Goal: Transaction & Acquisition: Purchase product/service

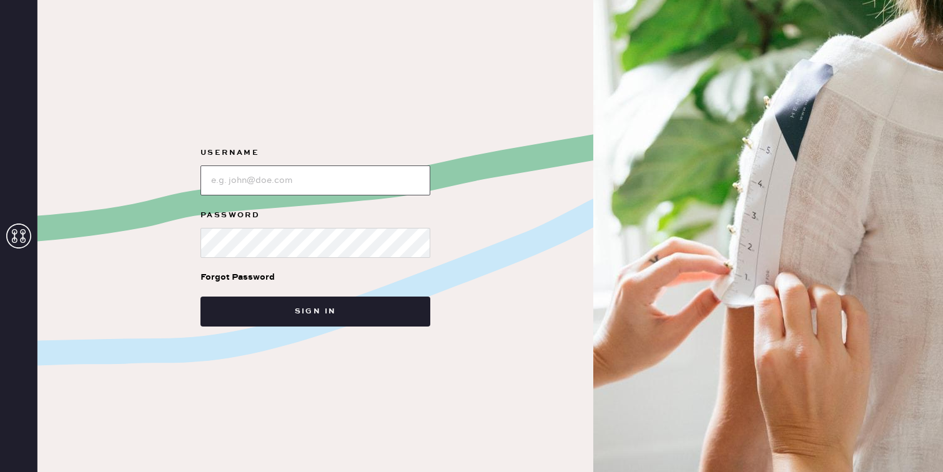
click at [243, 187] on input "loginName" at bounding box center [315, 180] width 230 height 30
click at [265, 179] on input "loginName" at bounding box center [315, 180] width 230 height 30
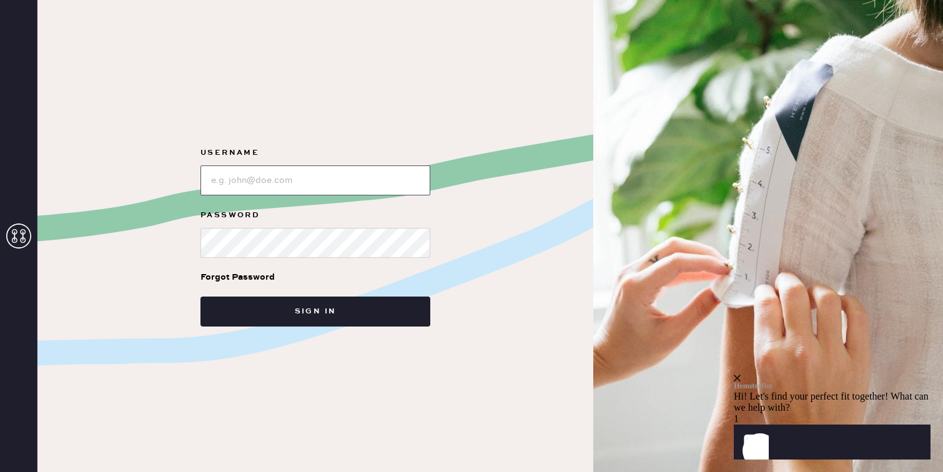
paste input "cindy_renteria_760@yahoo.com"
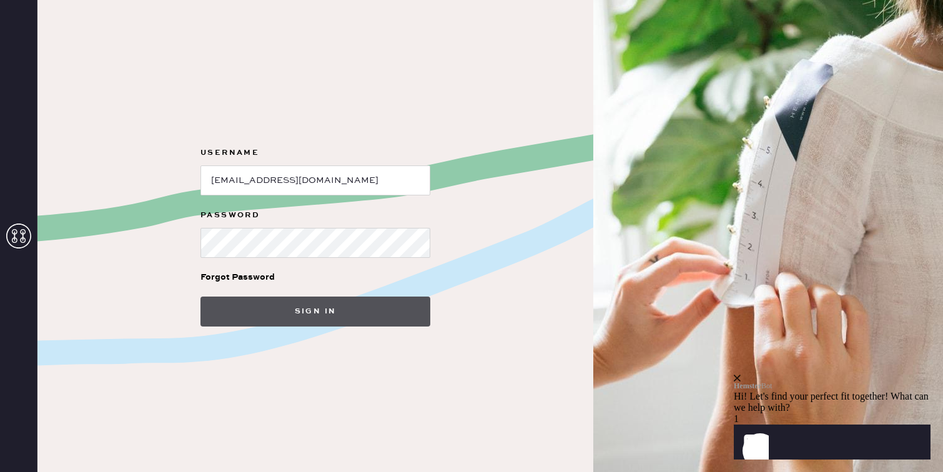
click at [357, 320] on button "Sign in" at bounding box center [315, 312] width 230 height 30
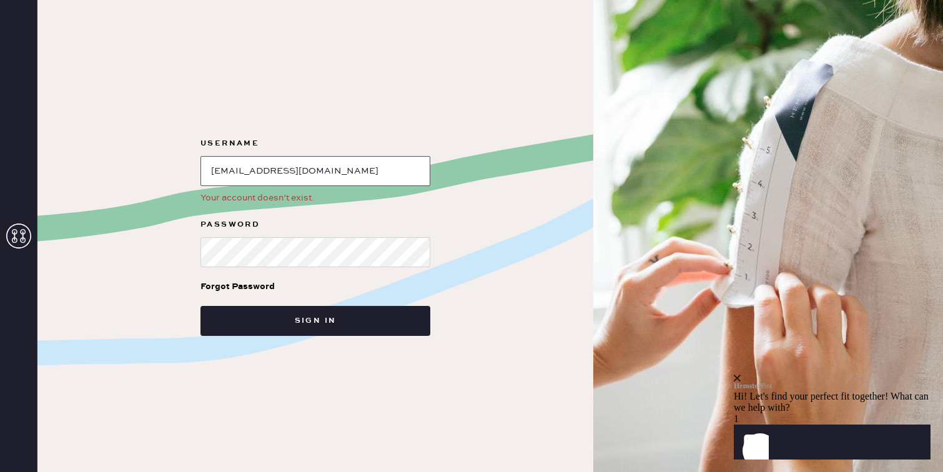
click at [327, 176] on input "loginName" at bounding box center [315, 171] width 230 height 30
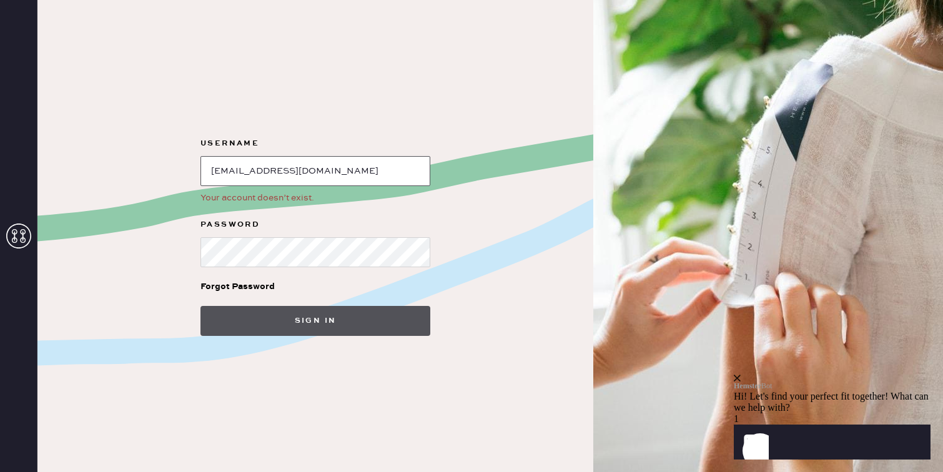
type input "[EMAIL_ADDRESS][DOMAIN_NAME]"
click at [271, 317] on button "Sign in" at bounding box center [315, 321] width 230 height 30
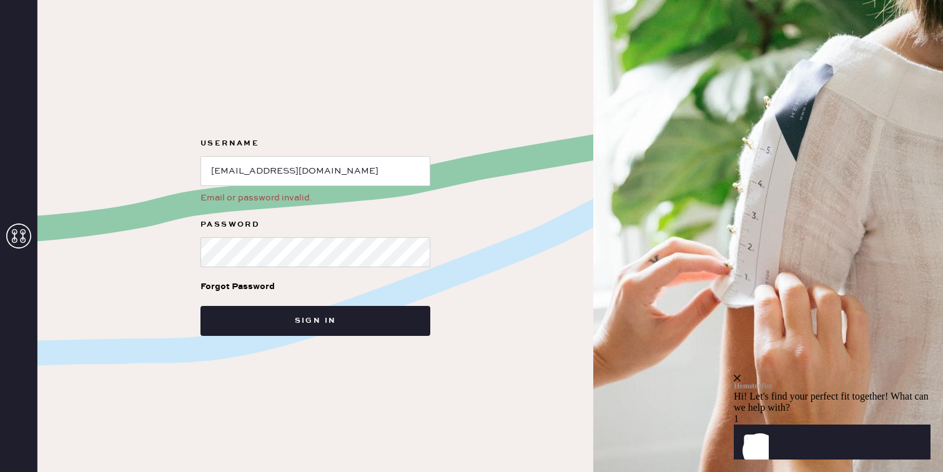
click at [240, 282] on div "Forgot Password" at bounding box center [237, 287] width 74 height 14
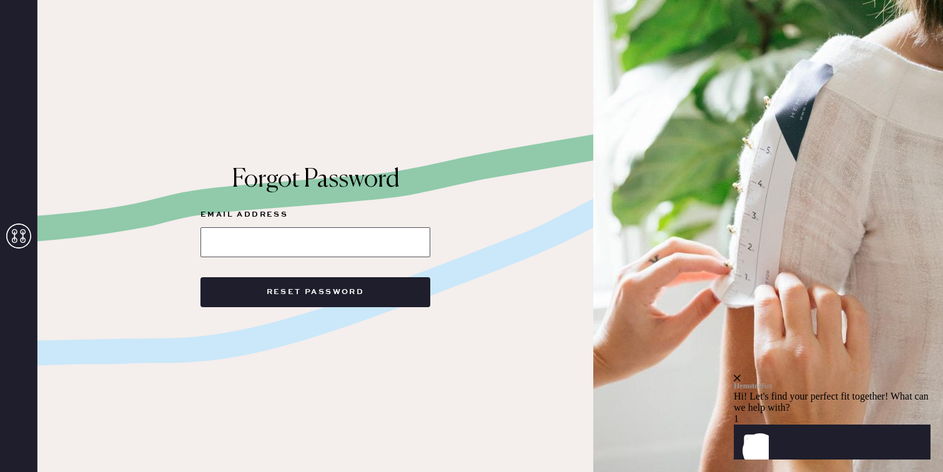
click at [338, 248] on input at bounding box center [315, 242] width 230 height 30
type input "[EMAIL_ADDRESS][DOMAIN_NAME]"
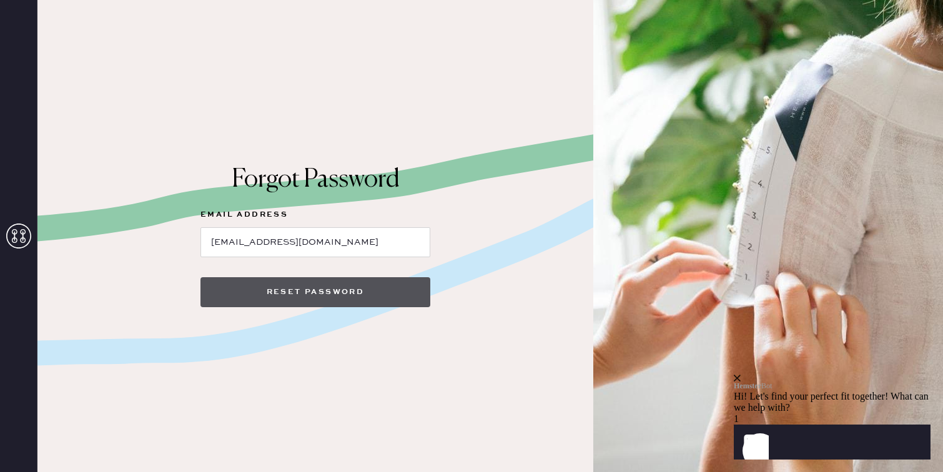
click at [295, 292] on button "Reset Password" at bounding box center [315, 292] width 230 height 30
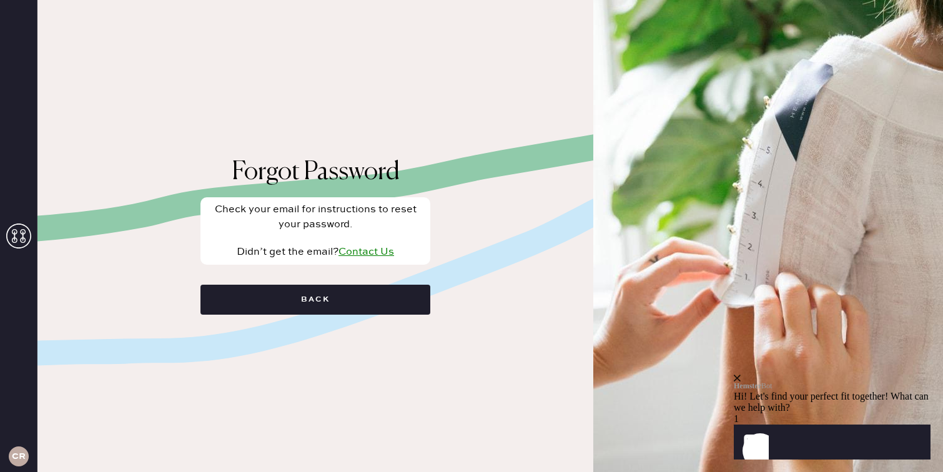
click at [360, 252] on link "Contact Us" at bounding box center [366, 252] width 56 height 12
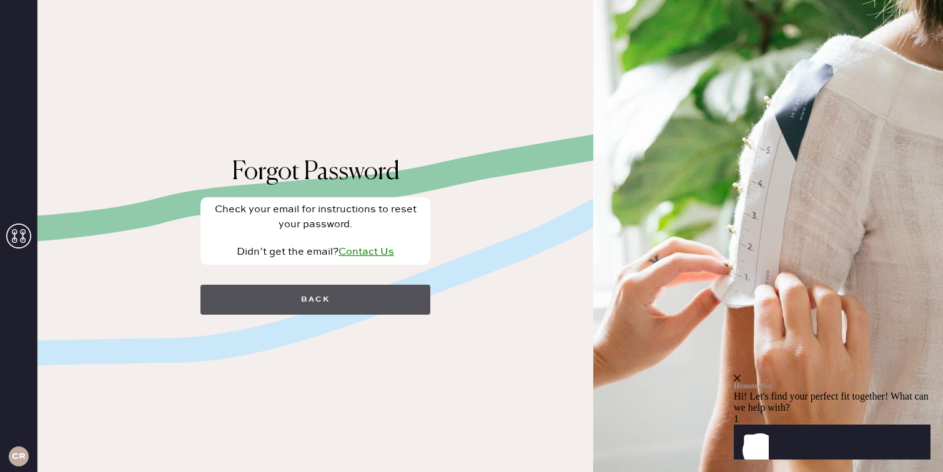
click at [330, 300] on button "Back" at bounding box center [315, 300] width 230 height 30
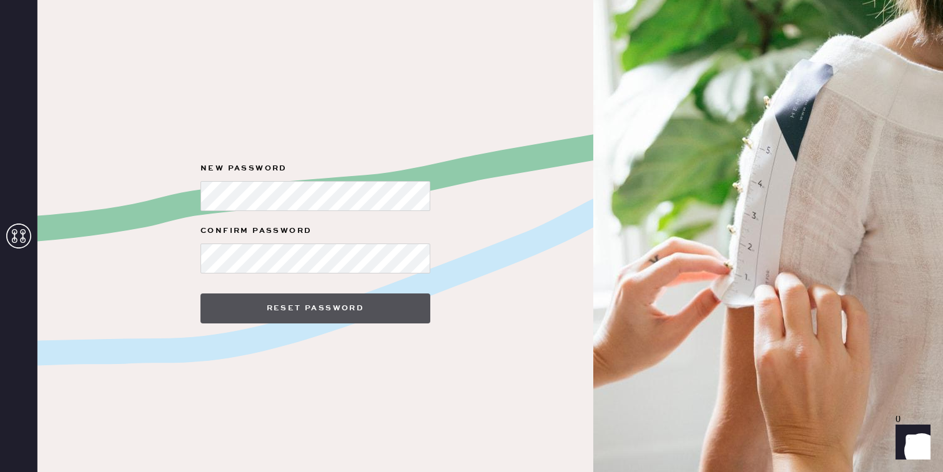
click at [320, 323] on button "Reset Password" at bounding box center [315, 308] width 230 height 30
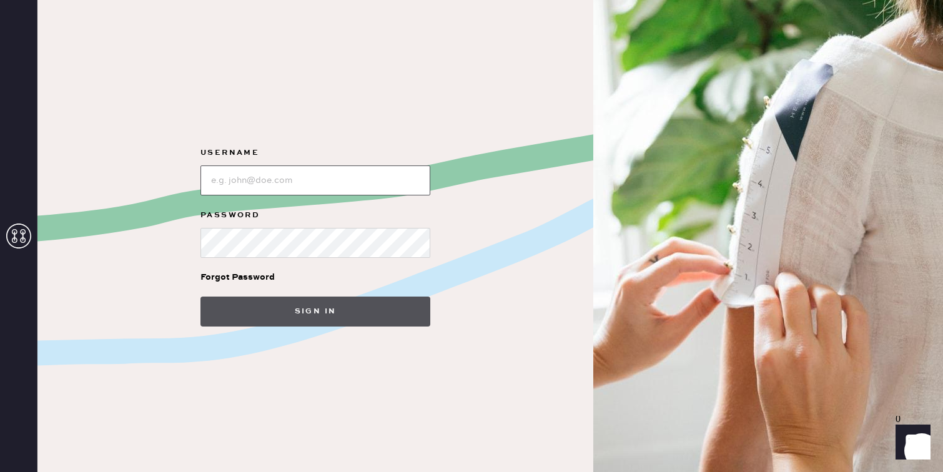
type input "c.renteria11@gmail.com"
click at [288, 304] on button "Sign in" at bounding box center [315, 312] width 230 height 30
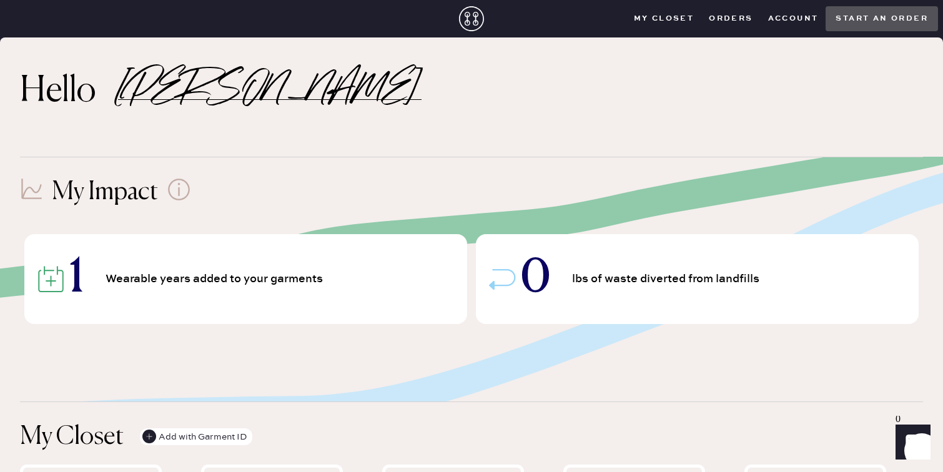
click at [662, 21] on closet "My Closet" at bounding box center [664, 18] width 76 height 19
click at [654, 17] on closet "My Closet" at bounding box center [664, 18] width 76 height 19
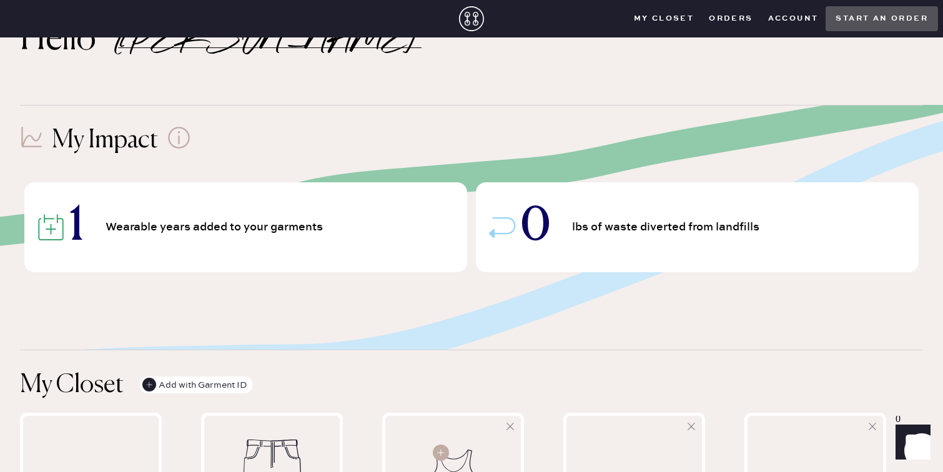
scroll to position [56, 0]
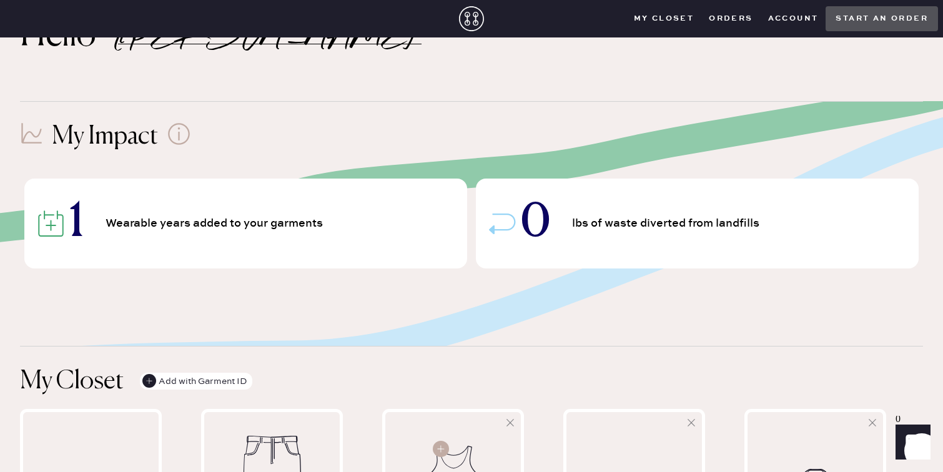
click at [144, 227] on span "Wearable years added to your garments" at bounding box center [217, 223] width 222 height 11
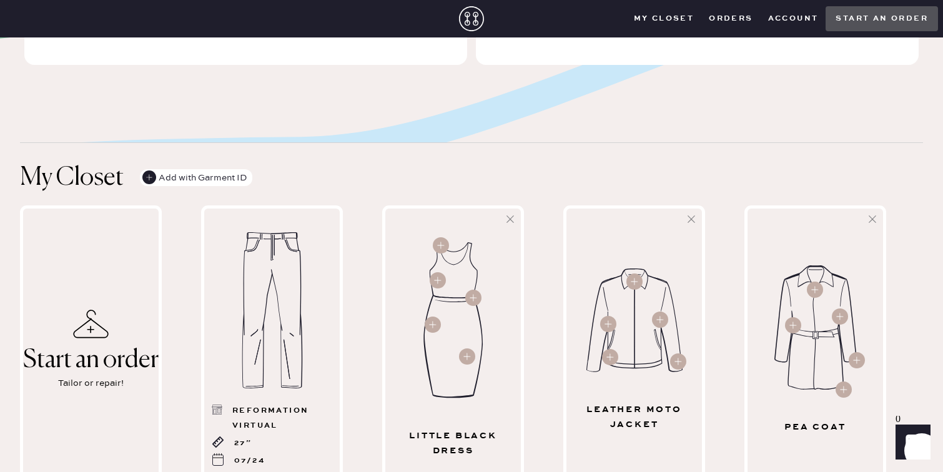
scroll to position [275, 0]
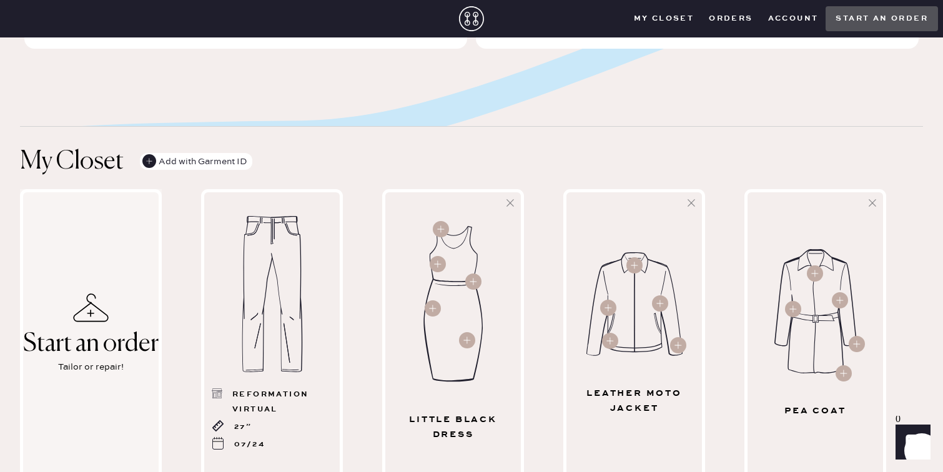
click at [89, 334] on div "Start an order" at bounding box center [90, 343] width 135 height 27
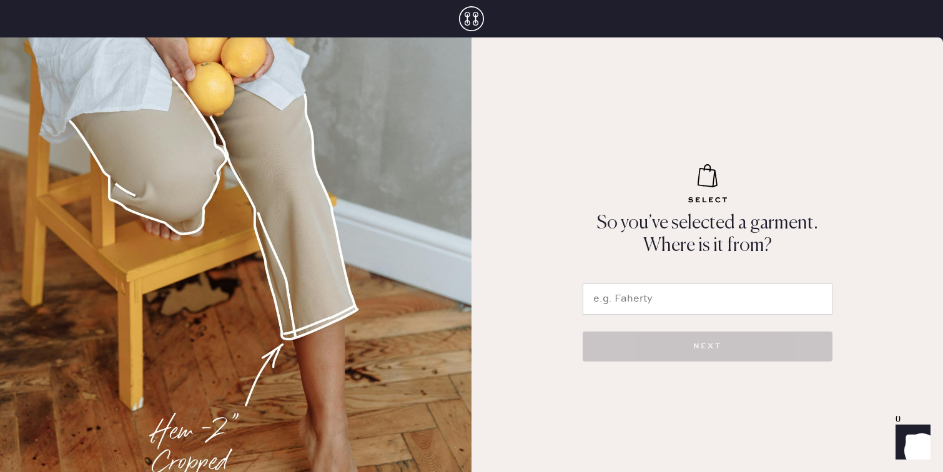
click at [600, 307] on input "text" at bounding box center [708, 298] width 250 height 31
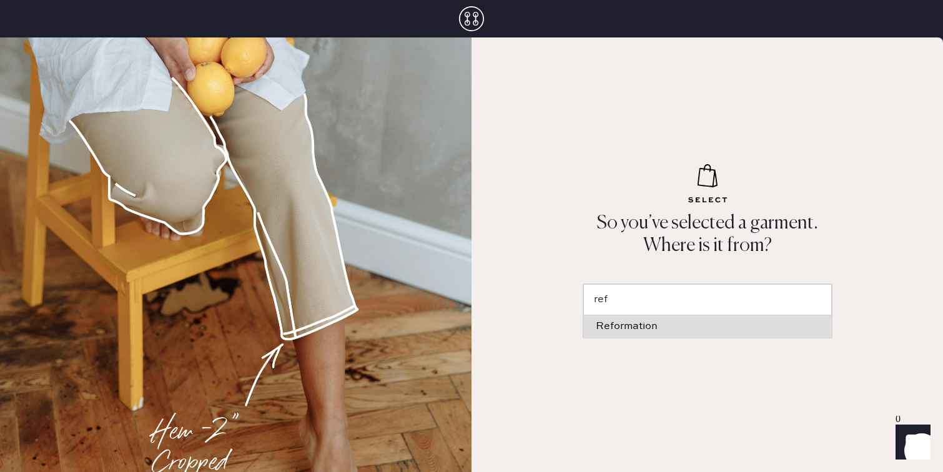
click at [646, 316] on li "Reformation" at bounding box center [707, 326] width 248 height 22
type input "Reformation"
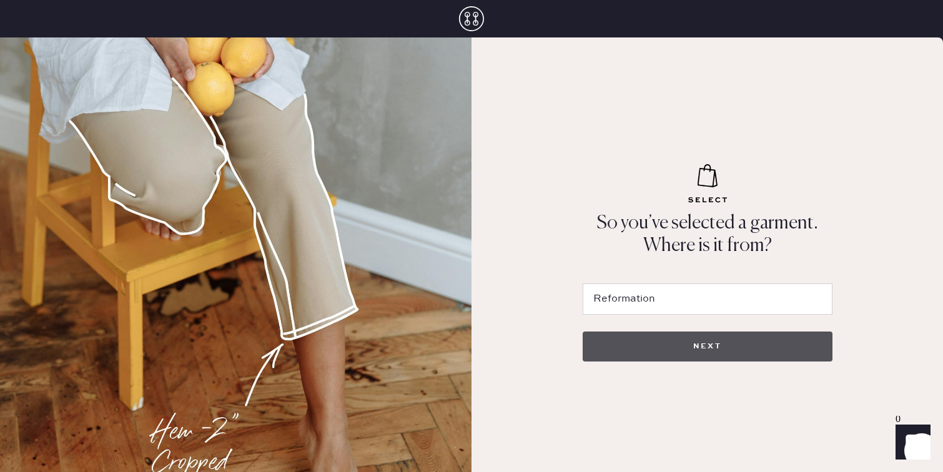
click at [656, 341] on button "NEXT" at bounding box center [708, 347] width 250 height 30
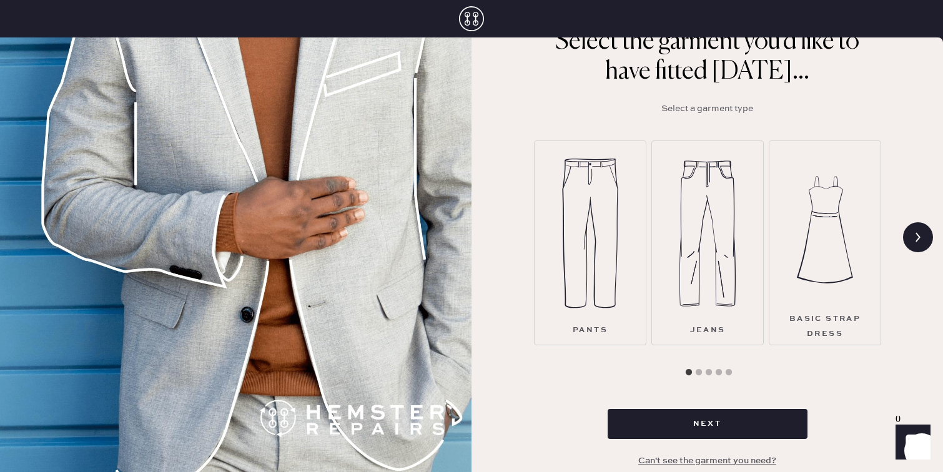
scroll to position [94, 0]
click at [600, 245] on img at bounding box center [590, 233] width 56 height 150
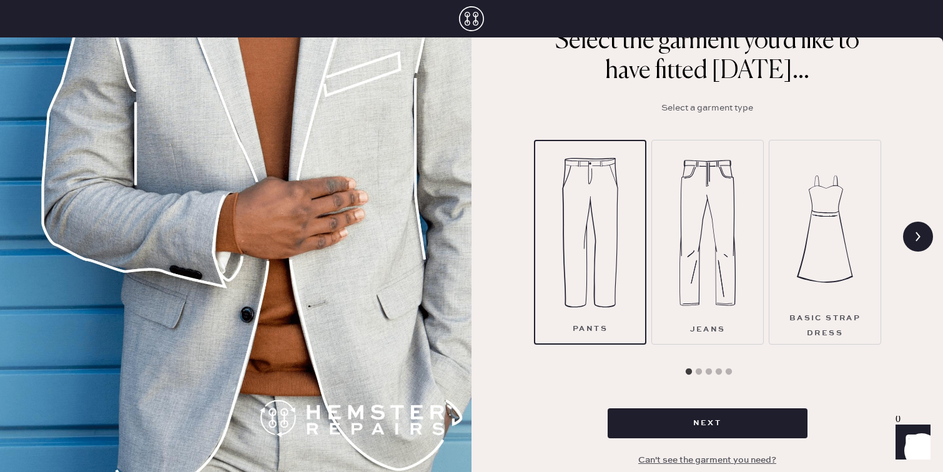
click at [669, 407] on div "Select the garment you'd like to have fitted today... Select a garment type Pan…" at bounding box center [706, 218] width 451 height 508
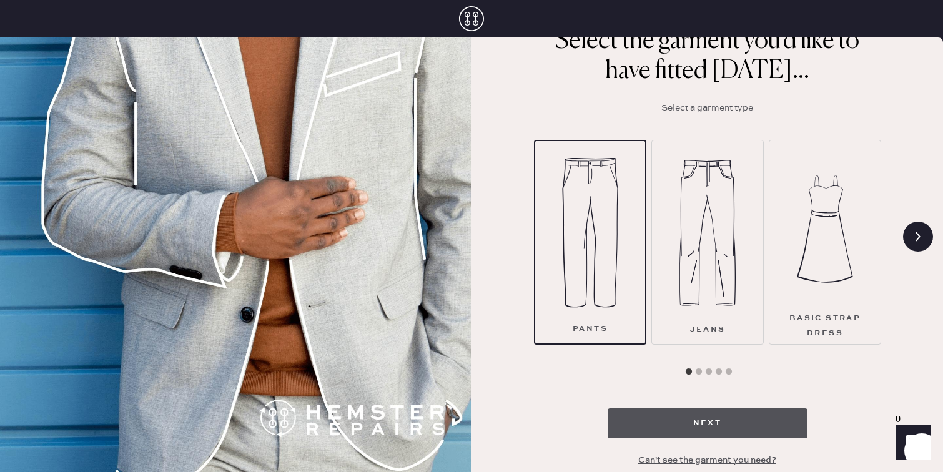
click at [664, 417] on button "Next" at bounding box center [707, 423] width 200 height 30
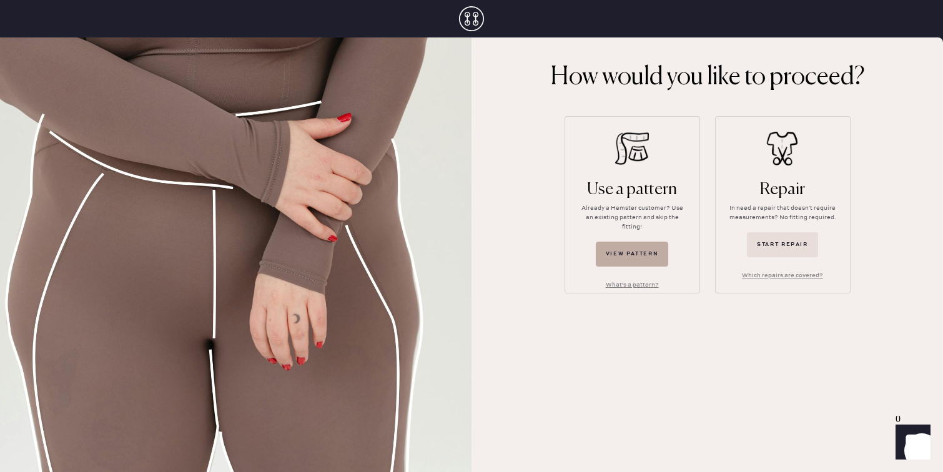
click at [626, 242] on button "View pattern" at bounding box center [632, 254] width 73 height 25
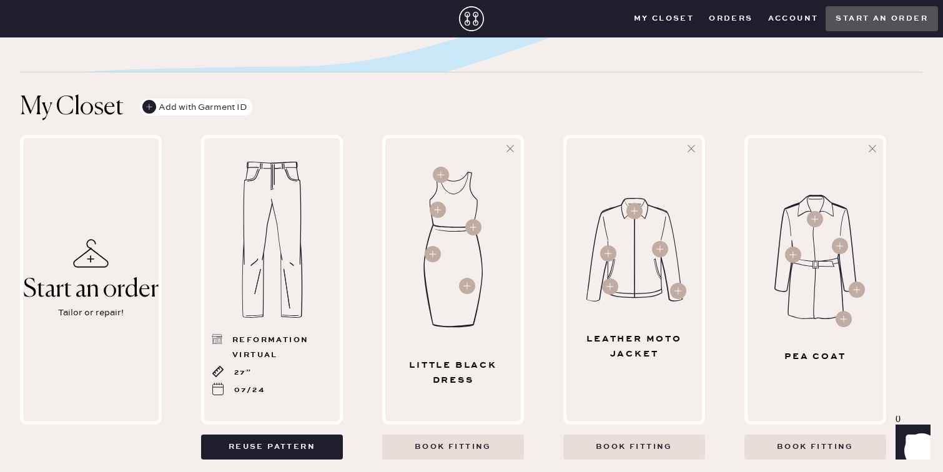
scroll to position [338, 0]
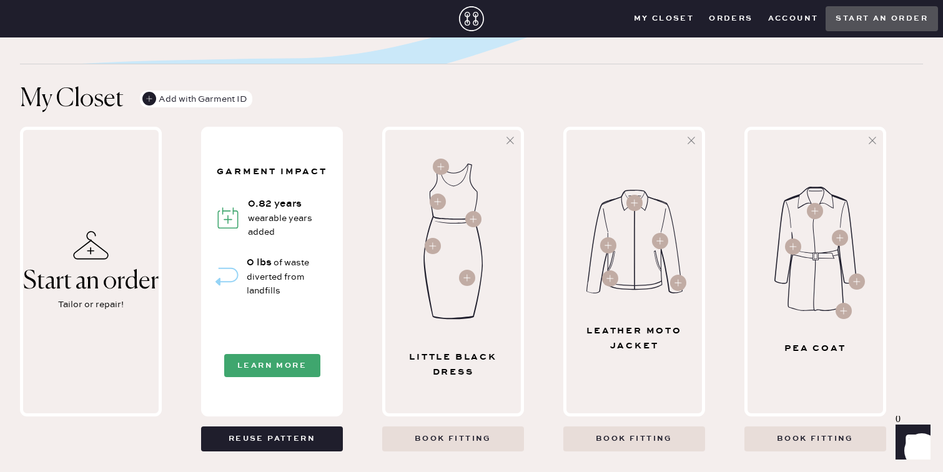
click at [252, 265] on span "0 lbs" at bounding box center [259, 263] width 25 height 12
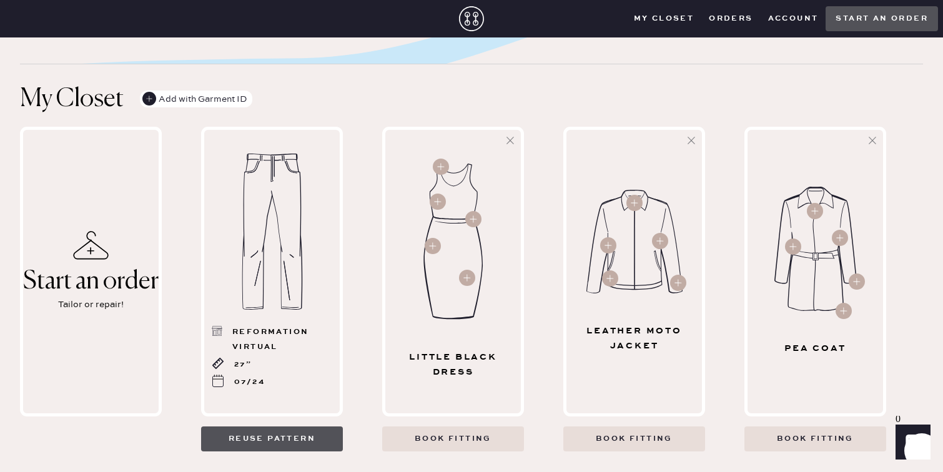
click at [281, 442] on button "Reuse pattern" at bounding box center [272, 438] width 142 height 25
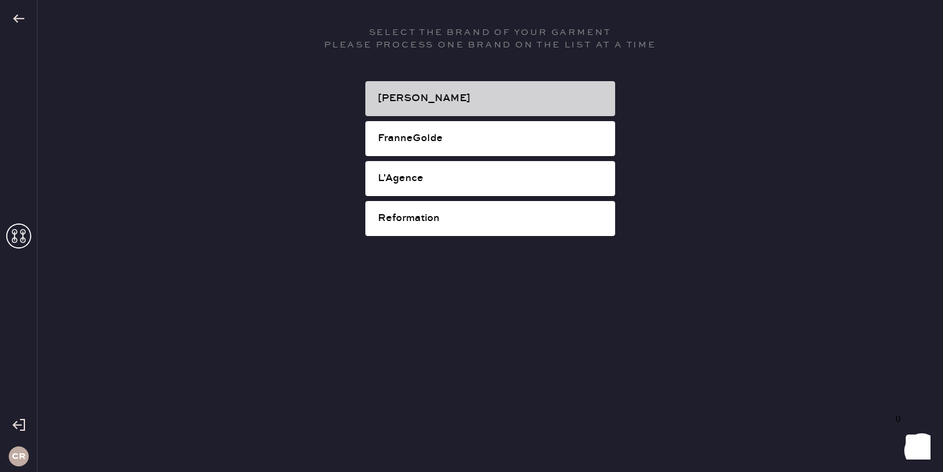
click at [408, 100] on div "[PERSON_NAME]" at bounding box center [491, 98] width 227 height 15
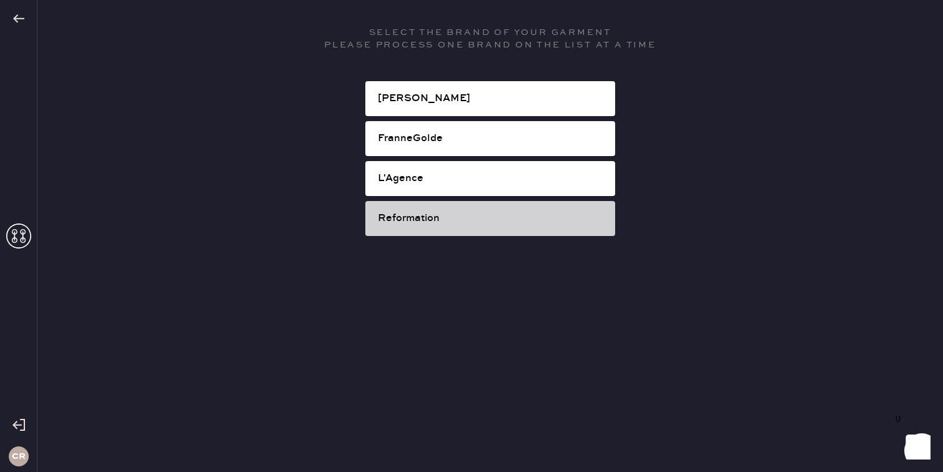
click at [425, 218] on div "Reformation" at bounding box center [491, 218] width 227 height 15
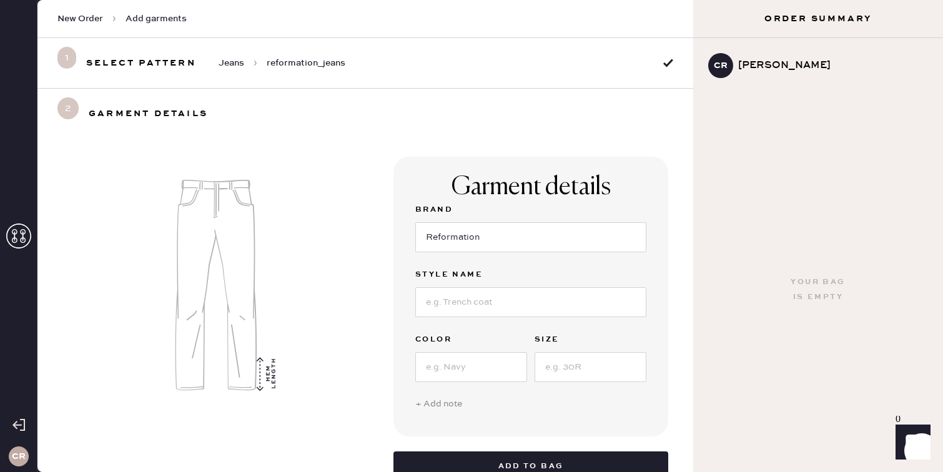
select select "2"
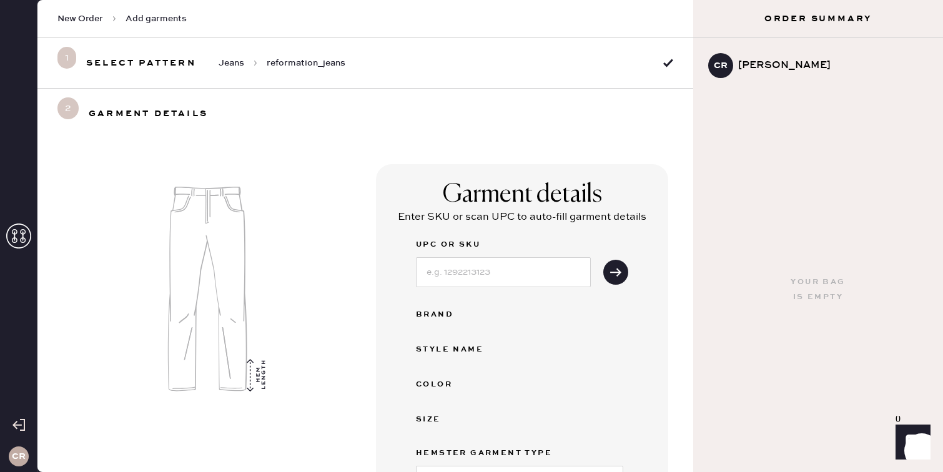
scroll to position [10, 0]
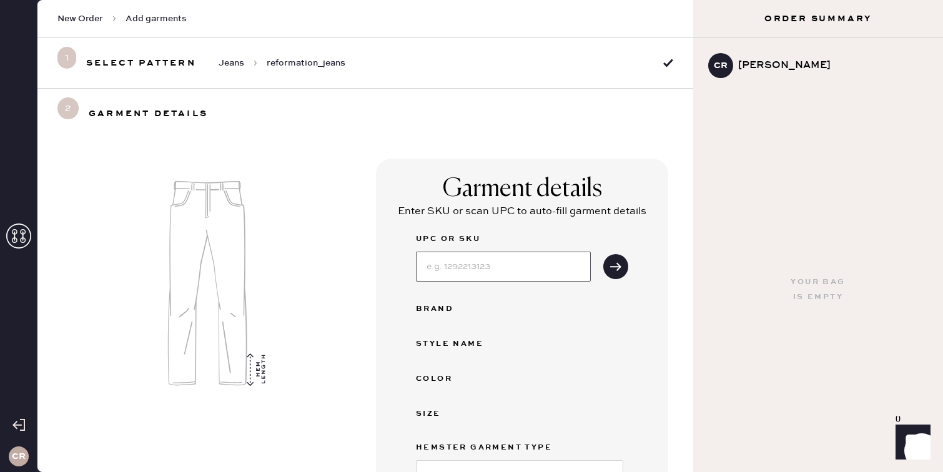
click at [451, 272] on input at bounding box center [503, 267] width 175 height 30
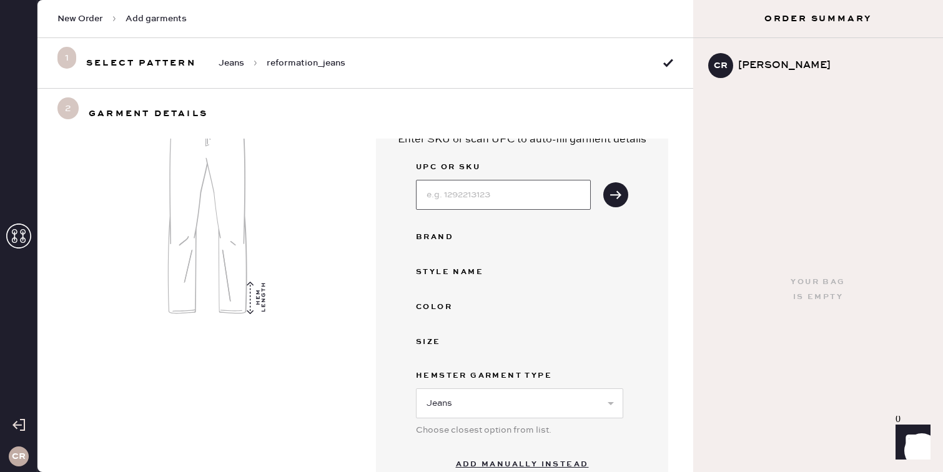
scroll to position [54, 0]
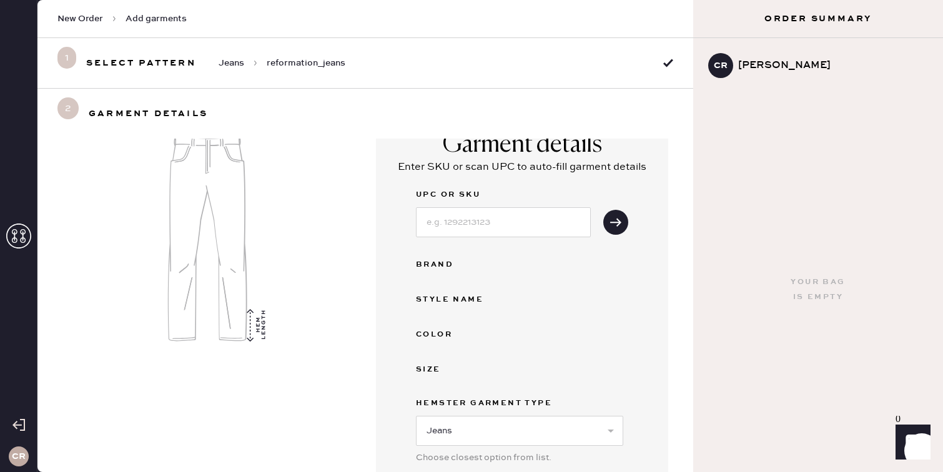
click at [433, 194] on label "UPC or SKU" at bounding box center [503, 194] width 175 height 15
click at [465, 227] on input at bounding box center [503, 222] width 175 height 30
click at [455, 250] on div "UPC or SKU Brand Style name Color Size Hemster Garment Type Select Basic Skirt …" at bounding box center [522, 333] width 212 height 292
click at [445, 258] on div "Brand" at bounding box center [466, 264] width 100 height 15
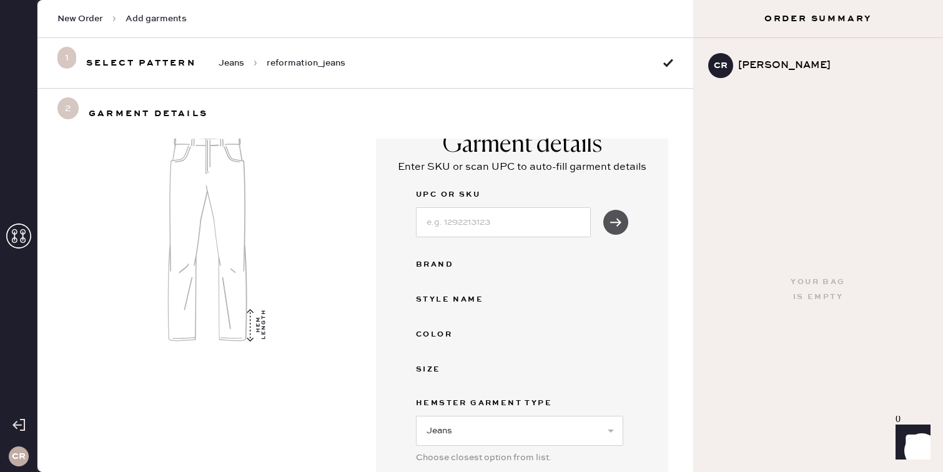
click at [613, 225] on icon "submit" at bounding box center [615, 222] width 12 height 12
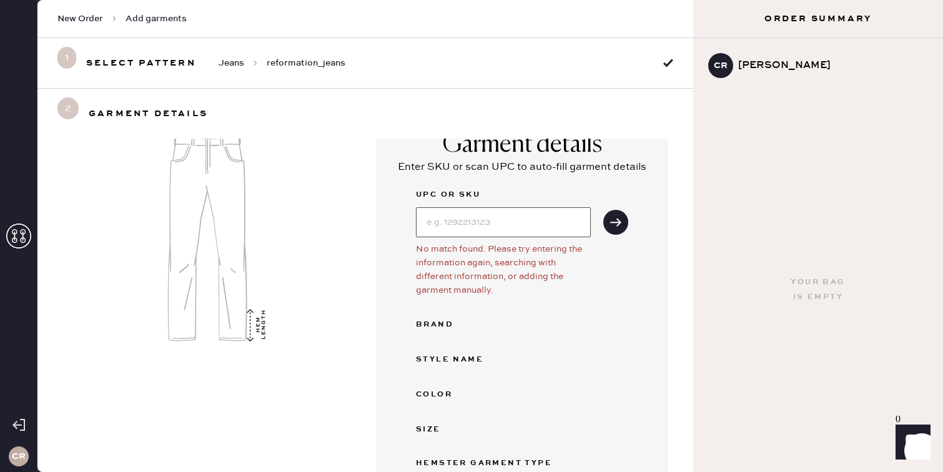
click at [546, 222] on input at bounding box center [503, 222] width 175 height 30
click at [620, 226] on icon "submit" at bounding box center [615, 222] width 12 height 12
click at [529, 232] on input "1310310" at bounding box center [503, 222] width 175 height 30
type input "1310310USM028"
click at [613, 217] on icon "submit" at bounding box center [615, 222] width 12 height 12
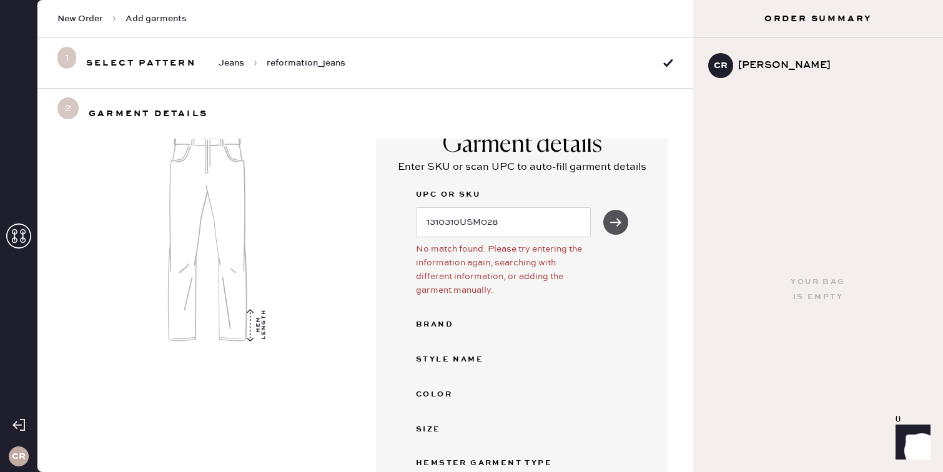
click at [613, 217] on icon "submit" at bounding box center [615, 222] width 12 height 12
click at [502, 222] on input "1310310USM028" at bounding box center [503, 222] width 175 height 30
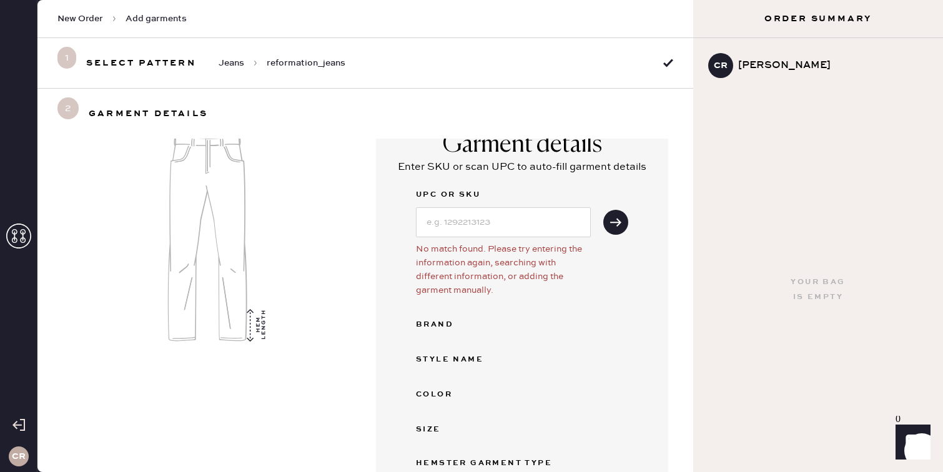
click at [551, 308] on div "UPC or SKU No match found. Please try entering the information again, searching…" at bounding box center [522, 363] width 212 height 352
click at [476, 226] on input at bounding box center [503, 222] width 175 height 30
paste input "REFOR41400"
click at [612, 222] on use "submit" at bounding box center [615, 222] width 11 height 8
click at [614, 229] on button "submit" at bounding box center [615, 222] width 25 height 25
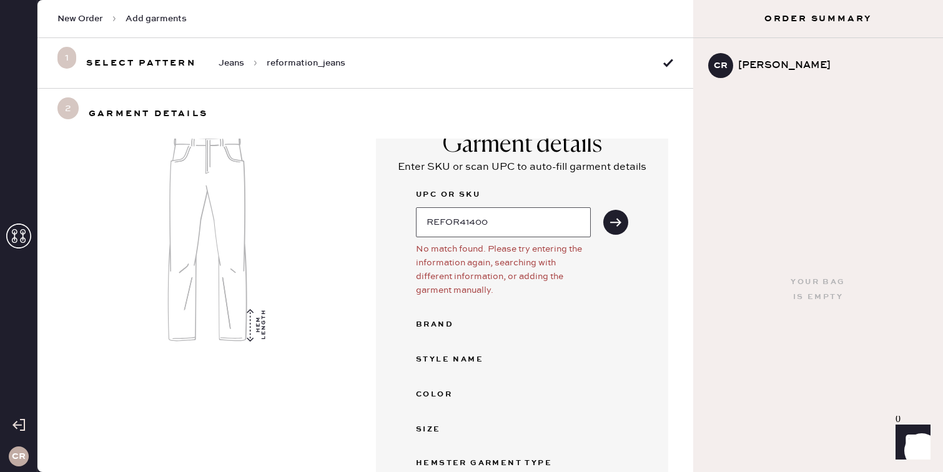
click at [461, 221] on input "REFOR41400" at bounding box center [503, 222] width 175 height 30
drag, startPoint x: 461, startPoint y: 221, endPoint x: 351, endPoint y: 220, distance: 109.9
click at [351, 220] on div "Garment details Enter SKU or scan UPC to auto-fill garment details UPC or SKU R…" at bounding box center [365, 354] width 656 height 541
type input "41400"
click at [617, 219] on use "submit" at bounding box center [615, 222] width 11 height 8
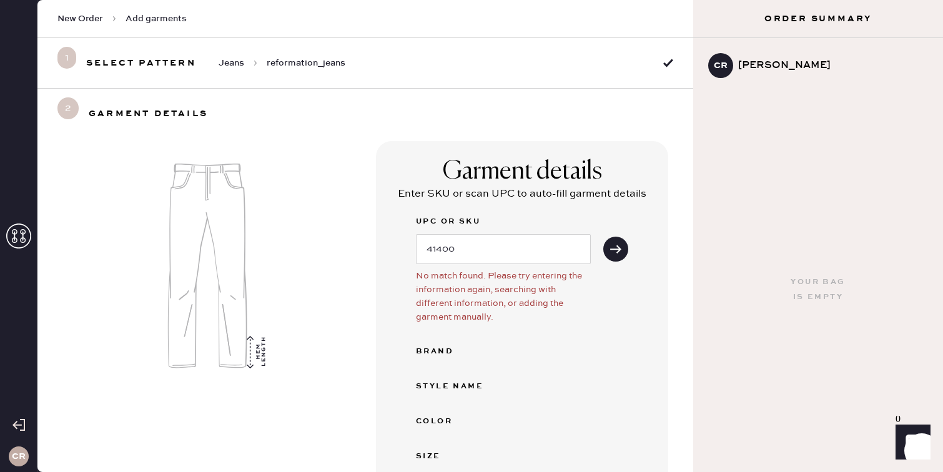
scroll to position [8, 0]
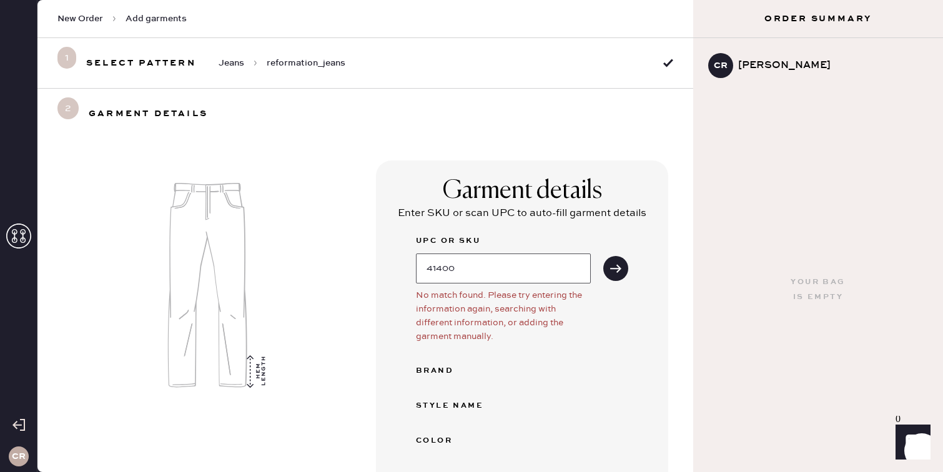
click at [503, 267] on input "41400" at bounding box center [503, 268] width 175 height 30
click at [630, 380] on div "Garment details Enter SKU or scan UPC to auto-fill garment details UPC or SKU N…" at bounding box center [522, 393] width 292 height 466
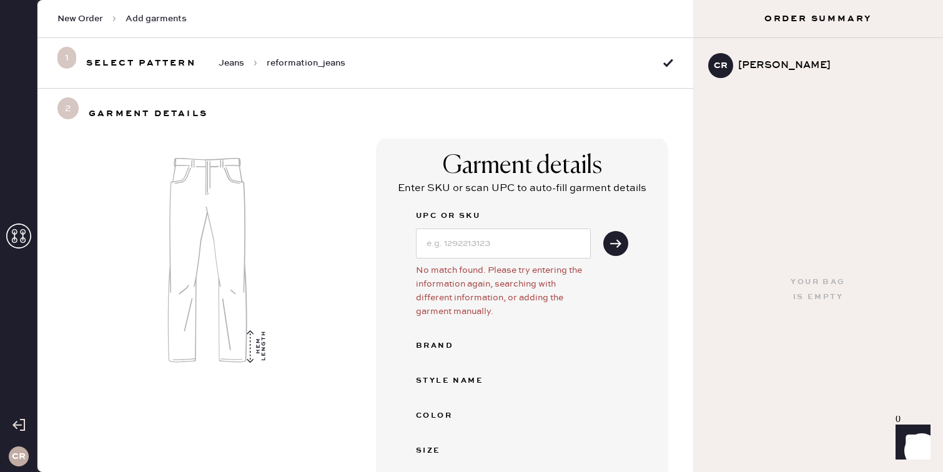
scroll to position [34, 0]
drag, startPoint x: 491, startPoint y: 180, endPoint x: 618, endPoint y: 191, distance: 127.8
click at [619, 192] on div "Enter SKU or scan UPC to auto-fill garment details" at bounding box center [522, 187] width 248 height 15
click at [571, 170] on div "Garment details" at bounding box center [522, 165] width 159 height 30
click at [441, 237] on input at bounding box center [503, 242] width 175 height 30
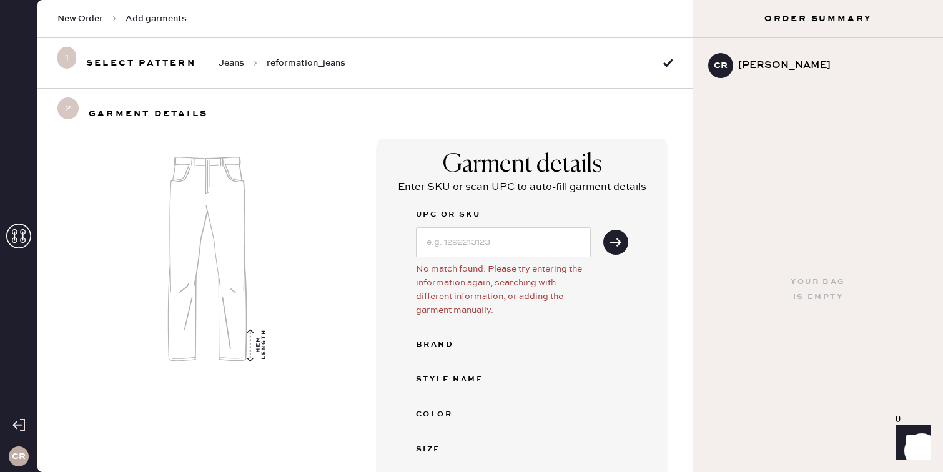
click at [507, 287] on div "No match found. Please try entering the information again, searching with diffe…" at bounding box center [503, 289] width 175 height 55
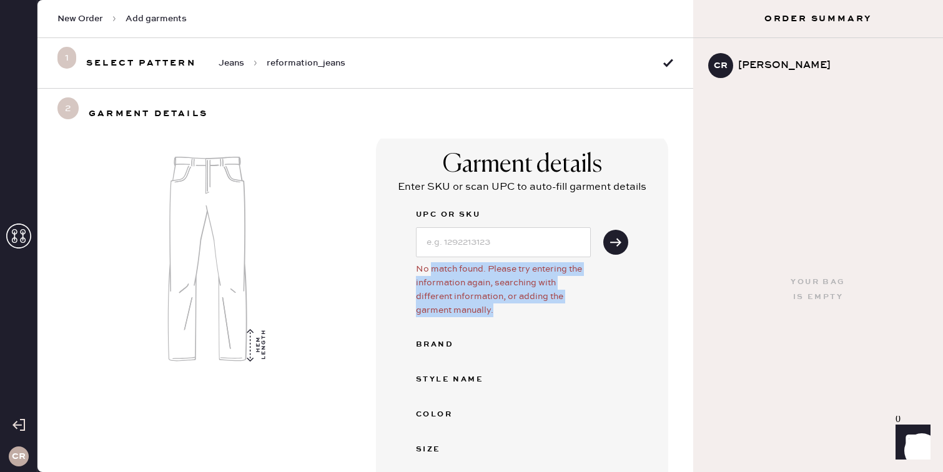
drag, startPoint x: 433, startPoint y: 273, endPoint x: 517, endPoint y: 304, distance: 89.9
click at [518, 305] on div "No match found. Please try entering the information again, searching with diffe…" at bounding box center [503, 289] width 175 height 55
click at [481, 299] on div "No match found. Please try entering the information again, searching with diffe…" at bounding box center [503, 289] width 175 height 55
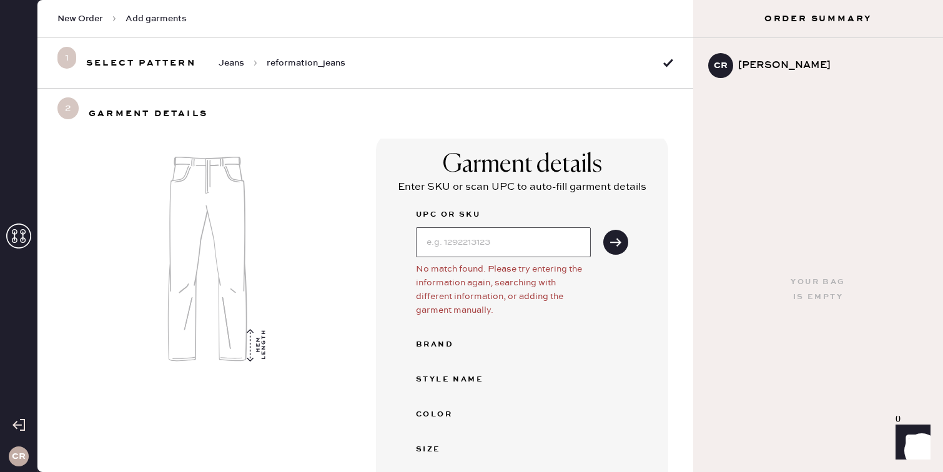
click at [499, 240] on input at bounding box center [503, 242] width 175 height 30
type input "1310310USM028"
click at [616, 239] on icon "submit" at bounding box center [615, 242] width 12 height 12
click at [494, 246] on input "1310310USM028" at bounding box center [503, 242] width 175 height 30
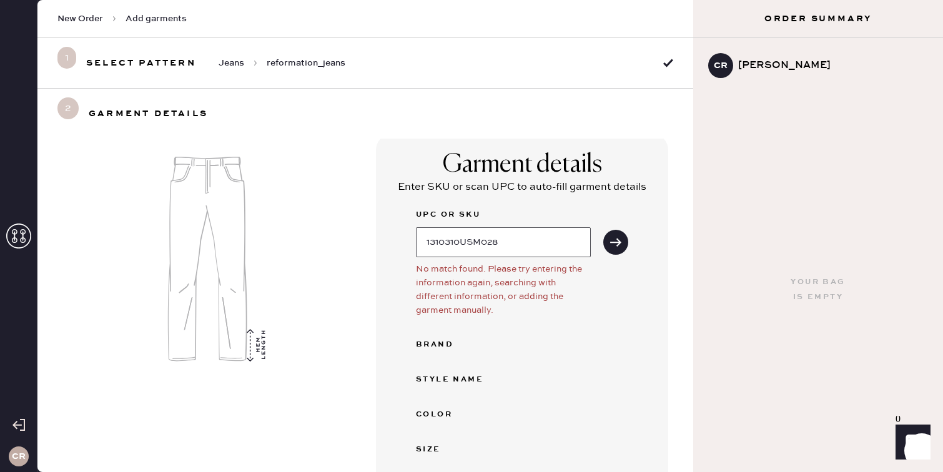
click at [494, 246] on input "1310310USM028" at bounding box center [503, 242] width 175 height 30
click at [498, 352] on div "Brand" at bounding box center [466, 344] width 100 height 15
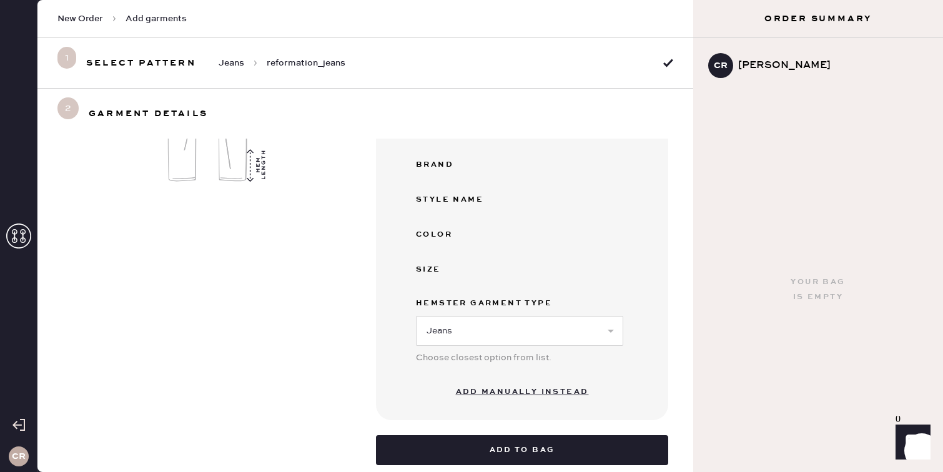
scroll to position [237, 0]
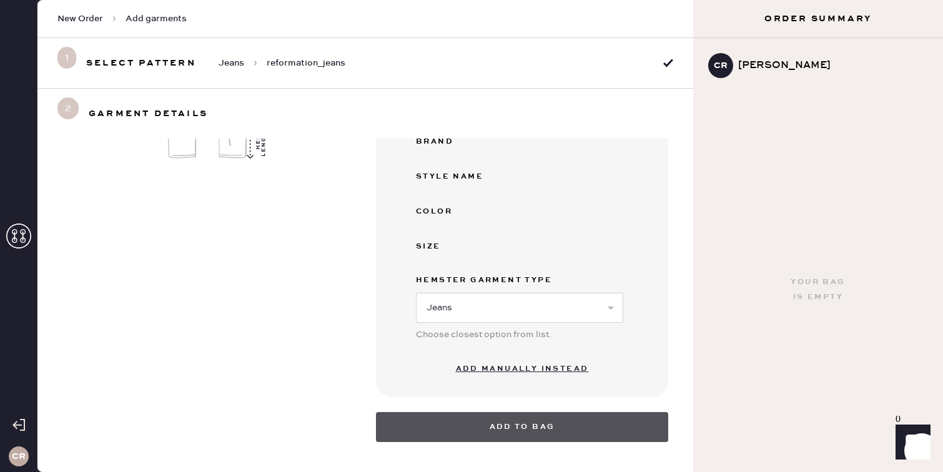
click at [517, 425] on button "Add to bag" at bounding box center [522, 427] width 292 height 30
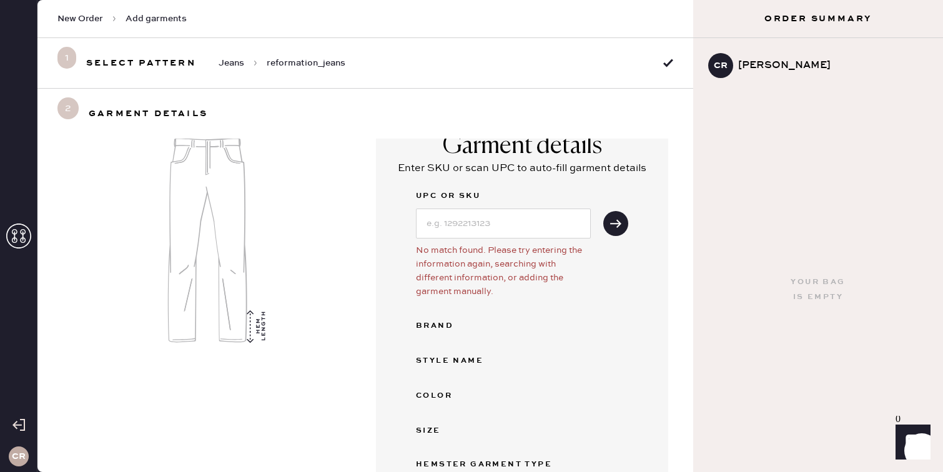
scroll to position [0, 0]
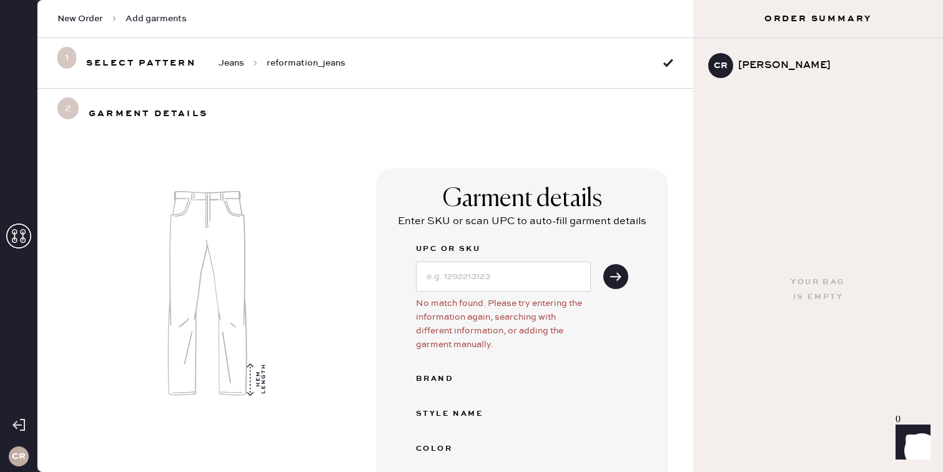
click at [232, 62] on span "Jeans" at bounding box center [232, 63] width 26 height 12
select select "2"
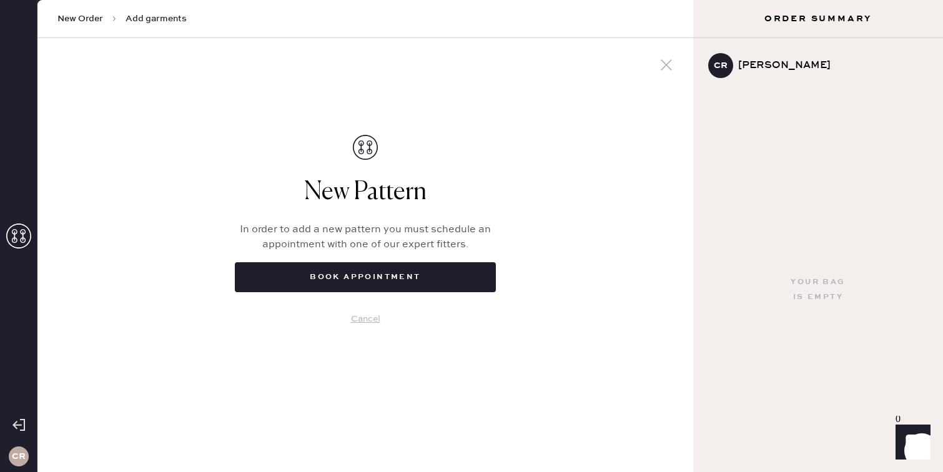
click at [67, 17] on span "New Order" at bounding box center [80, 18] width 46 height 12
click at [659, 64] on icon at bounding box center [666, 65] width 19 height 19
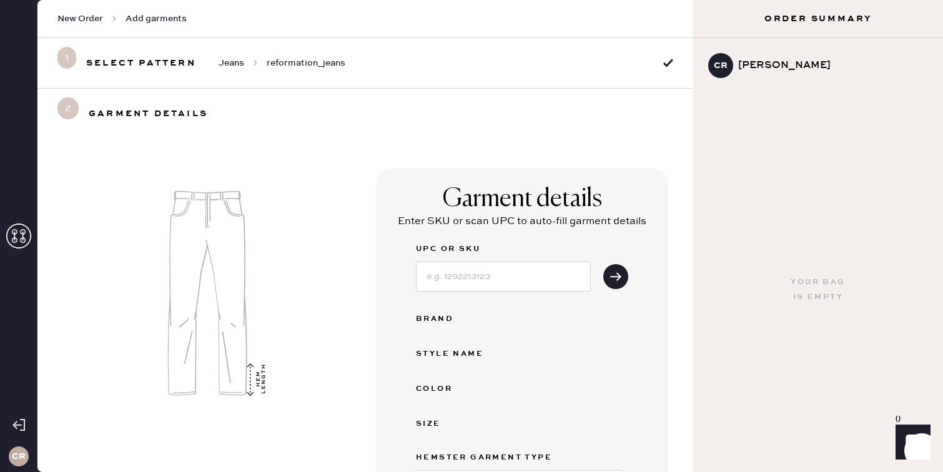
click at [17, 235] on icon at bounding box center [18, 236] width 25 height 25
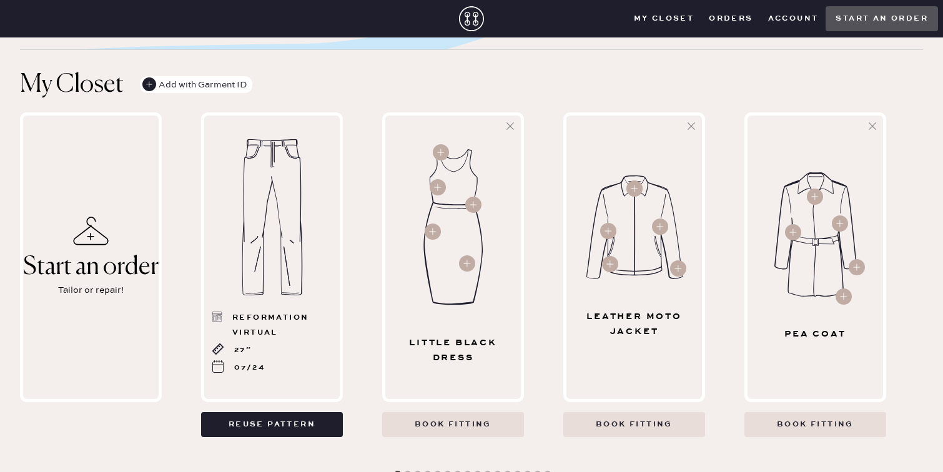
scroll to position [353, 0]
click at [99, 252] on div "Start an order" at bounding box center [90, 265] width 135 height 27
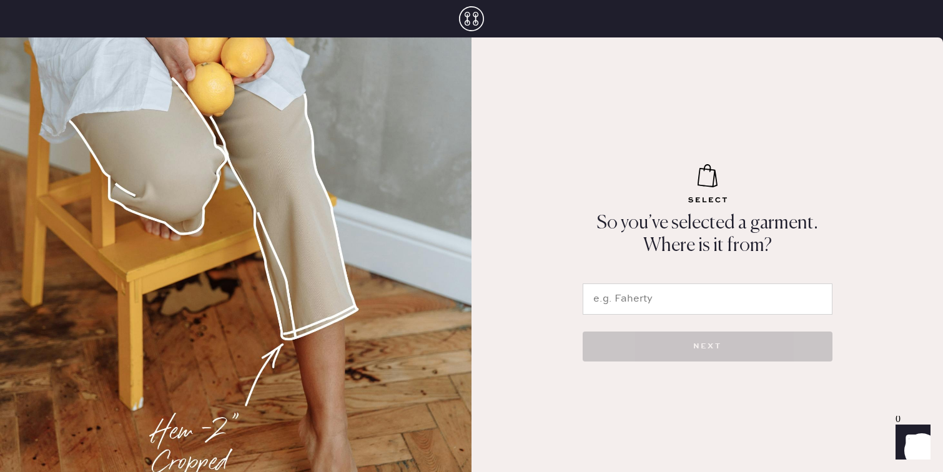
click at [650, 293] on input "text" at bounding box center [708, 298] width 250 height 31
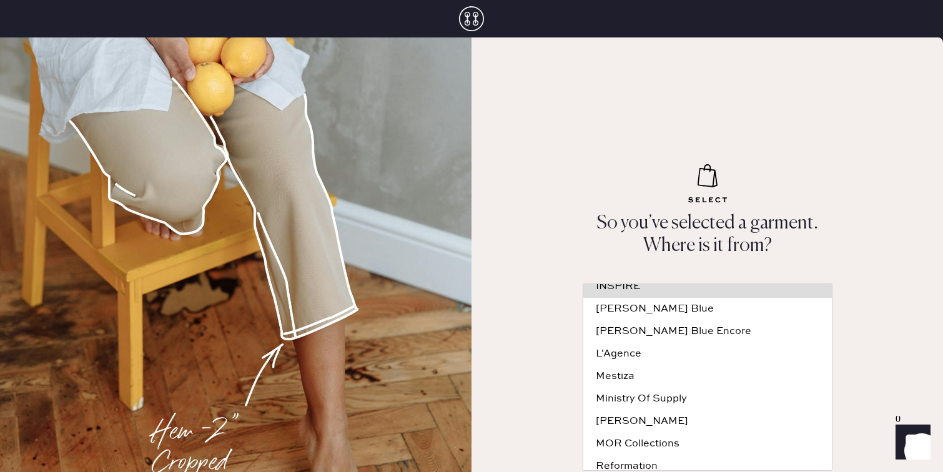
scroll to position [182, 0]
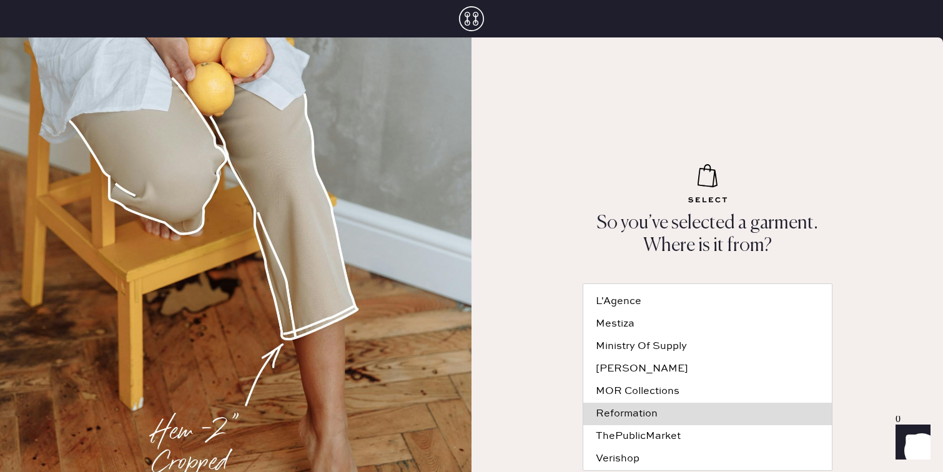
click at [634, 409] on div "Reformation" at bounding box center [708, 414] width 224 height 10
type input "Reformation"
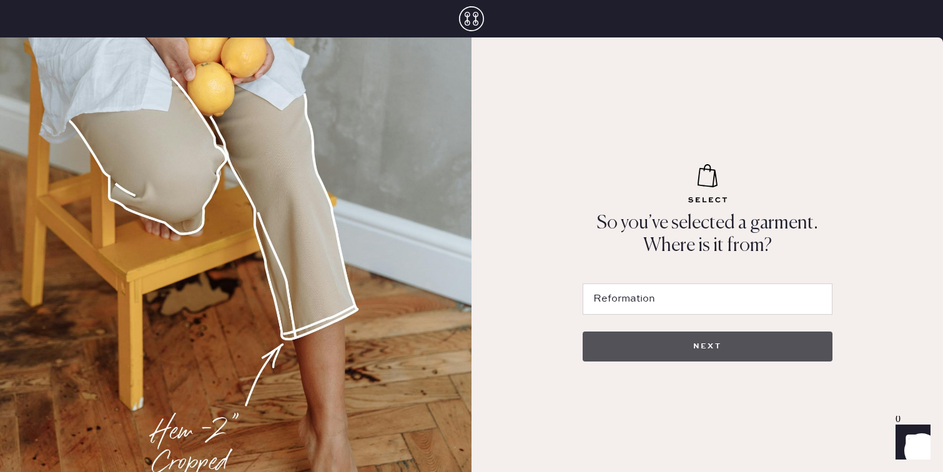
click at [730, 356] on button "NEXT" at bounding box center [708, 347] width 250 height 30
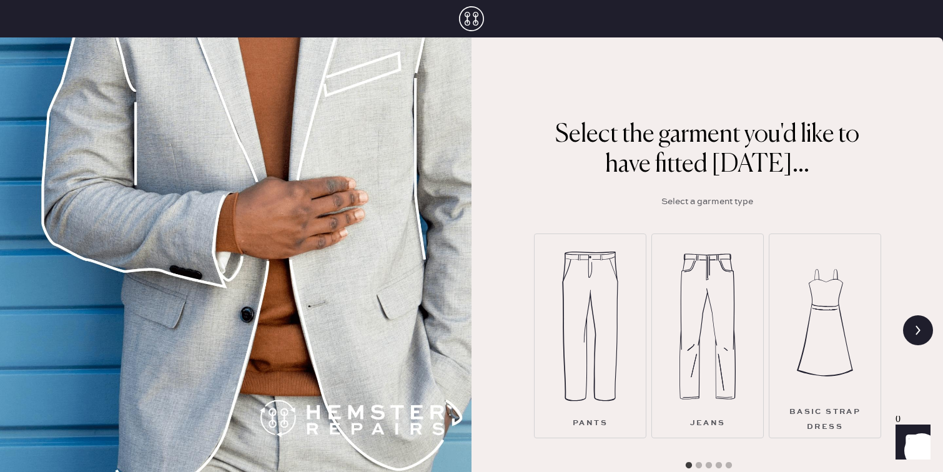
click at [681, 286] on img at bounding box center [707, 327] width 56 height 150
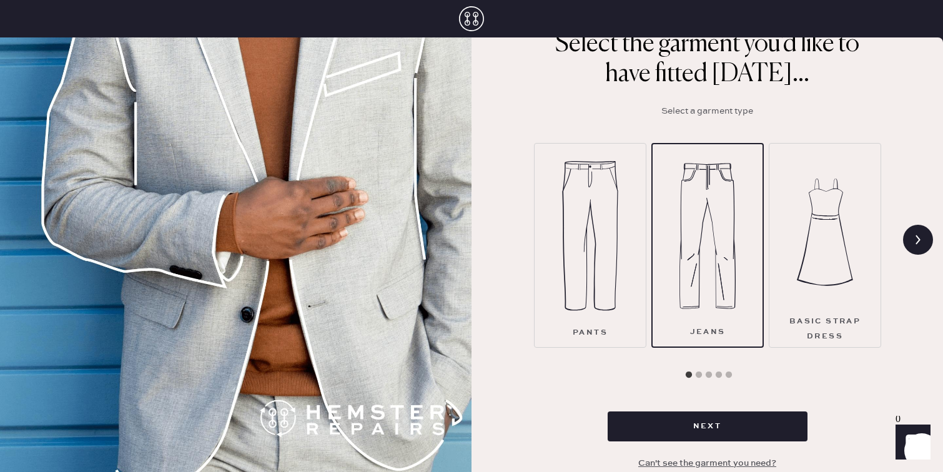
scroll to position [94, 0]
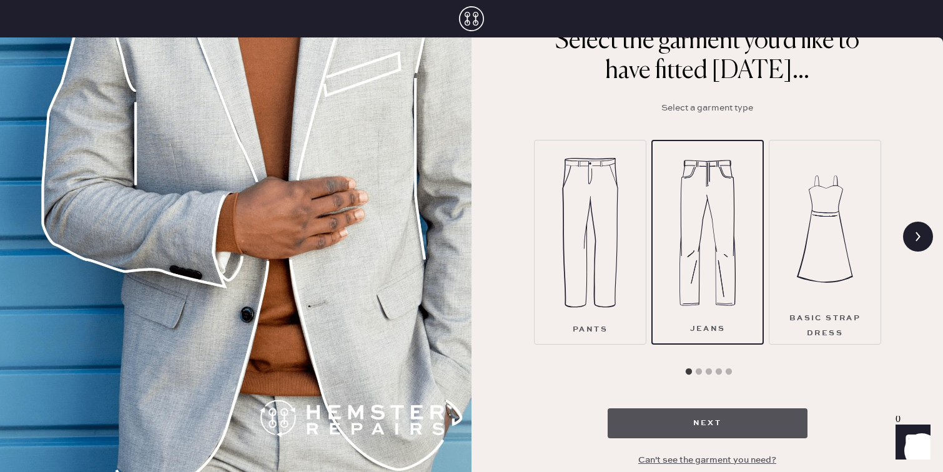
click at [683, 420] on button "Next" at bounding box center [707, 423] width 200 height 30
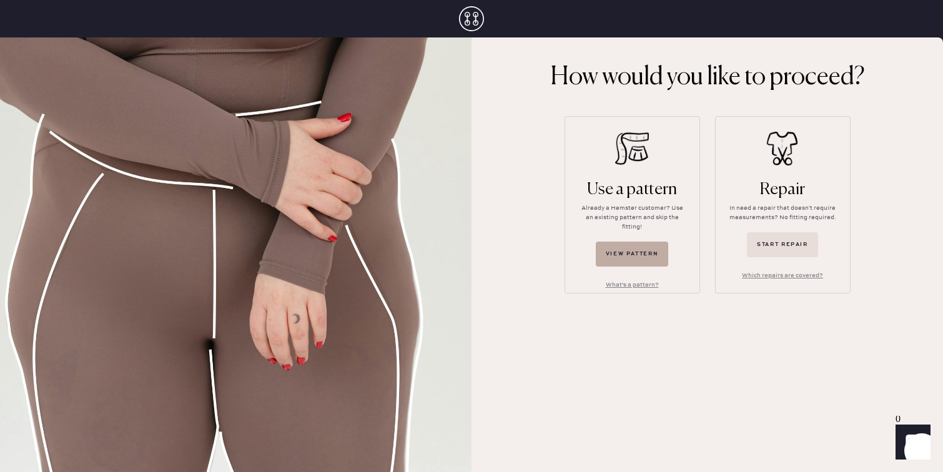
click at [621, 242] on button "View pattern" at bounding box center [632, 254] width 73 height 25
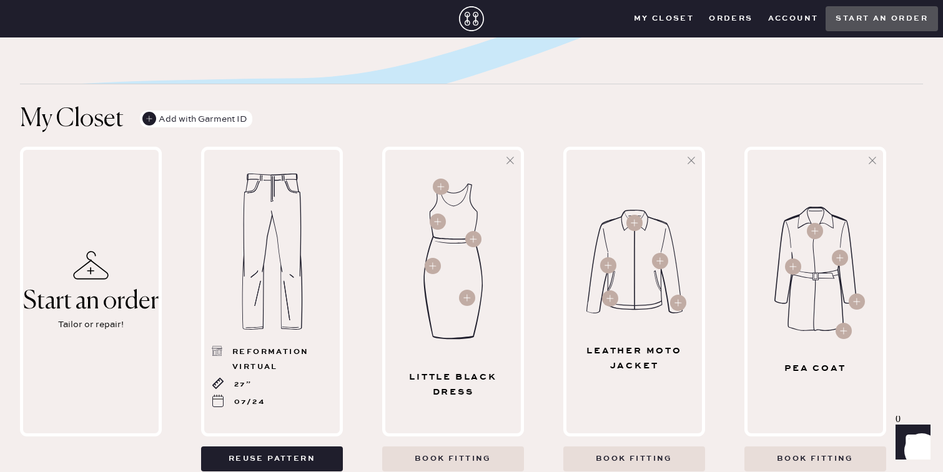
scroll to position [322, 0]
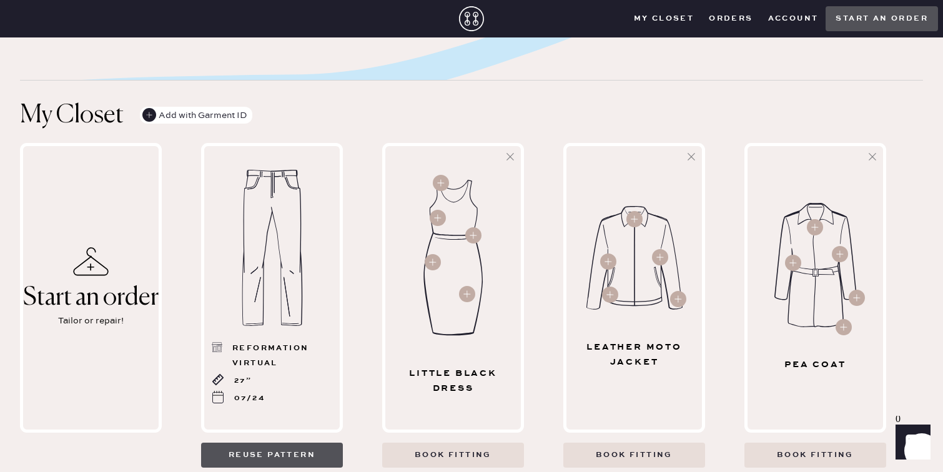
click at [298, 452] on button "Reuse pattern" at bounding box center [272, 455] width 142 height 25
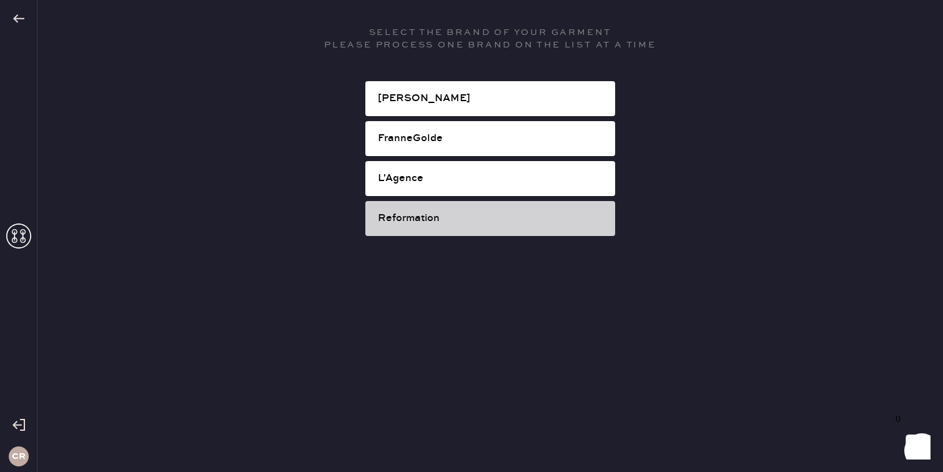
click at [433, 214] on div "Reformation" at bounding box center [491, 218] width 227 height 15
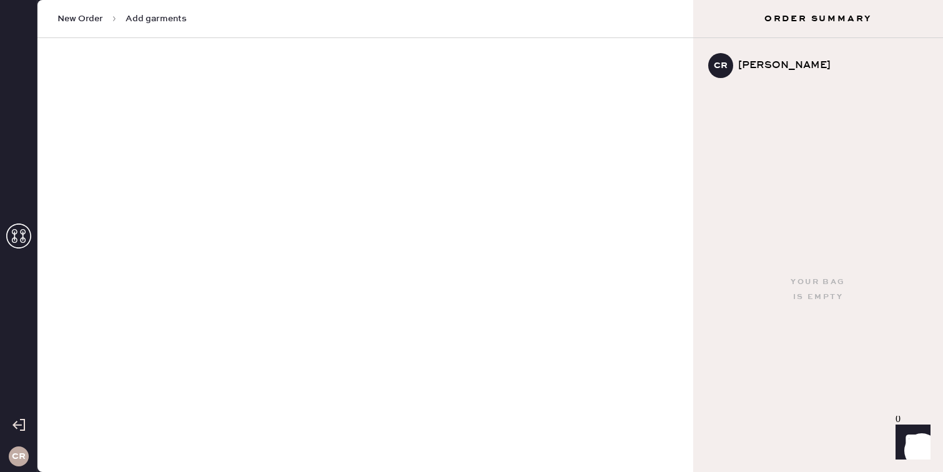
select select "2"
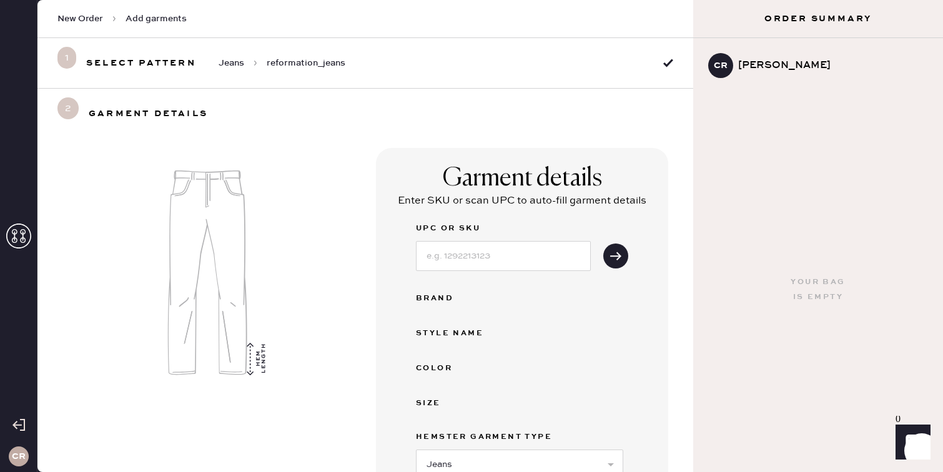
scroll to position [19, 0]
click at [474, 265] on input at bounding box center [503, 258] width 175 height 30
click at [426, 260] on input "41400" at bounding box center [503, 258] width 175 height 30
click at [616, 262] on icon "submit" at bounding box center [615, 258] width 12 height 12
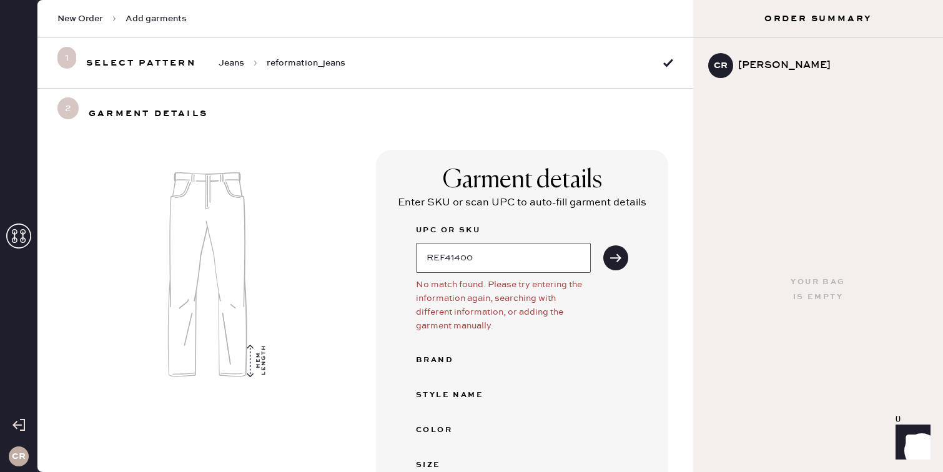
click at [443, 258] on input "REF41400" at bounding box center [503, 258] width 175 height 30
type input "REFOR41400"
click at [611, 255] on icon "submit" at bounding box center [615, 258] width 12 height 12
click at [619, 262] on icon "submit" at bounding box center [615, 258] width 12 height 12
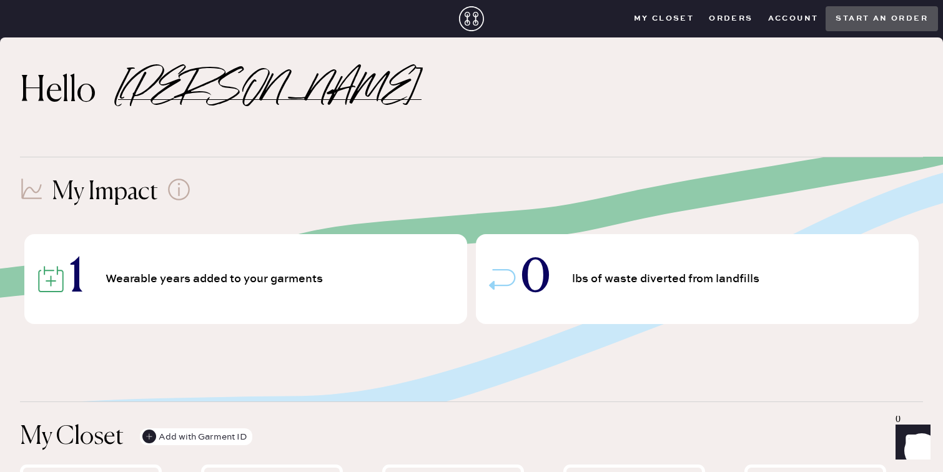
click at [745, 19] on button "Orders" at bounding box center [730, 18] width 59 height 19
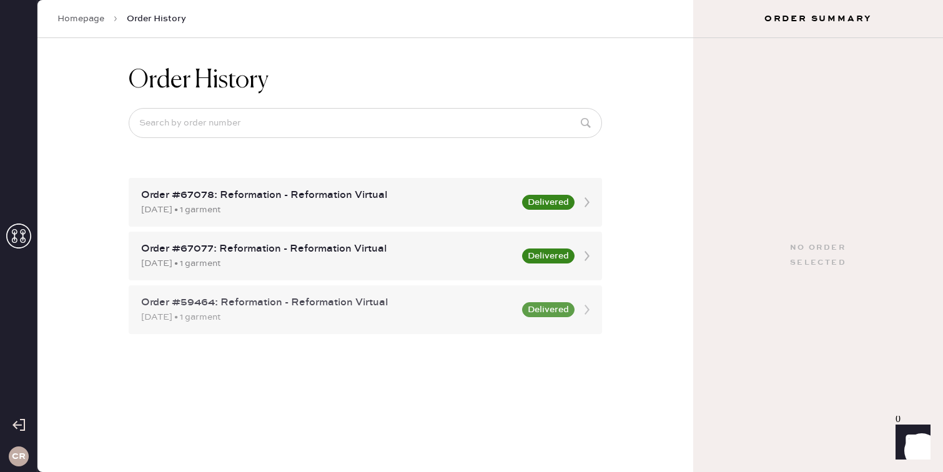
click at [358, 313] on div "02/16/2024 • 1 garment" at bounding box center [327, 317] width 373 height 14
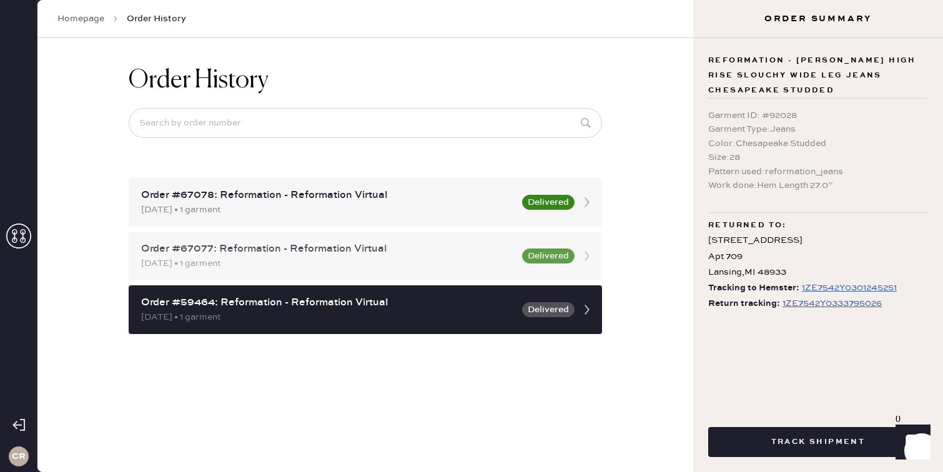
click at [346, 253] on div "Order #67077: Reformation - Reformation Virtual" at bounding box center [327, 249] width 373 height 15
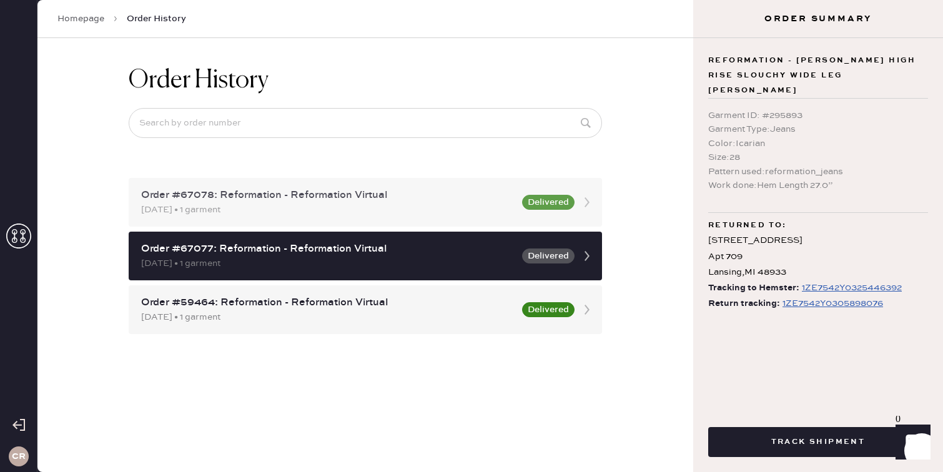
click at [324, 197] on div "Order #67078: Reformation - Reformation Virtual" at bounding box center [327, 195] width 373 height 15
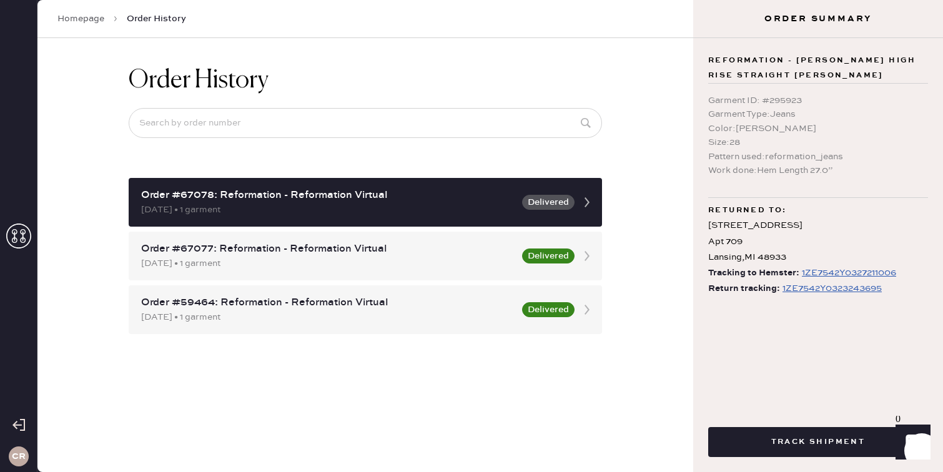
click at [16, 234] on use at bounding box center [18, 236] width 25 height 25
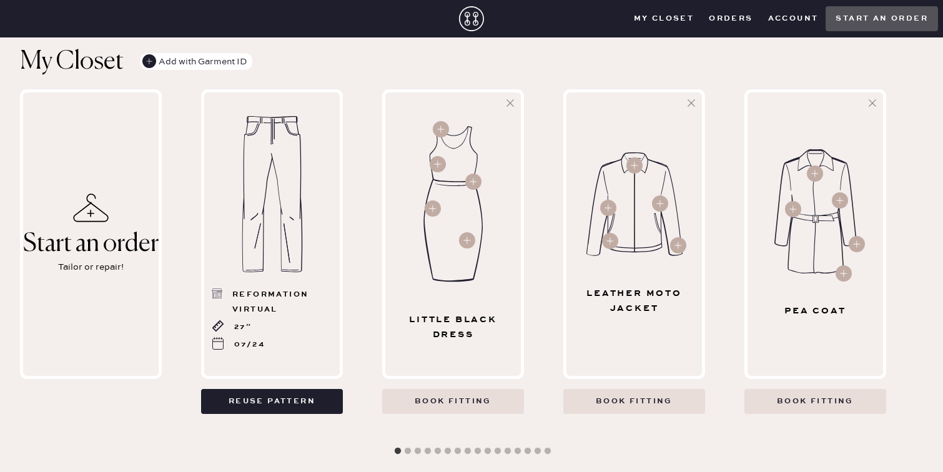
scroll to position [381, 0]
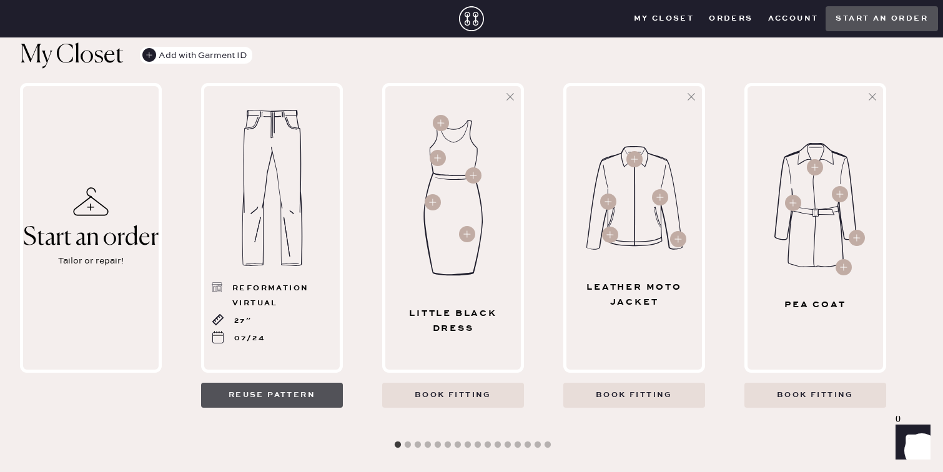
click at [258, 393] on button "Reuse pattern" at bounding box center [272, 395] width 142 height 25
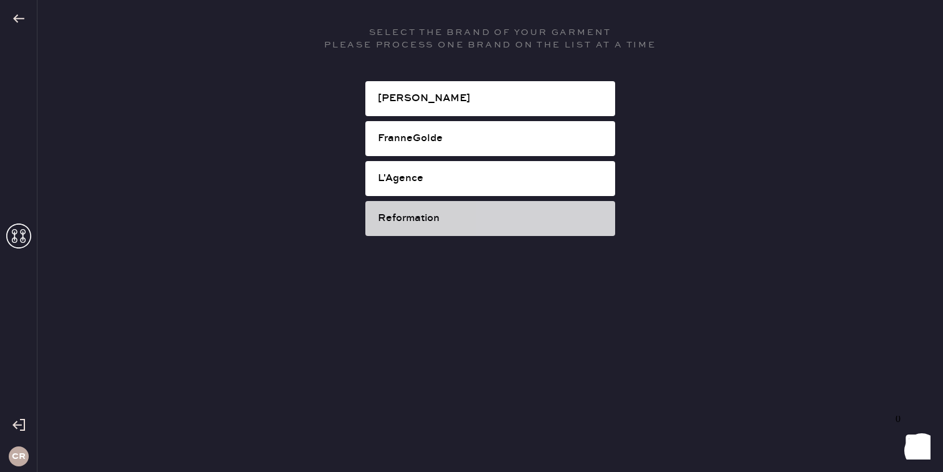
click at [429, 219] on div "Reformation" at bounding box center [491, 218] width 227 height 15
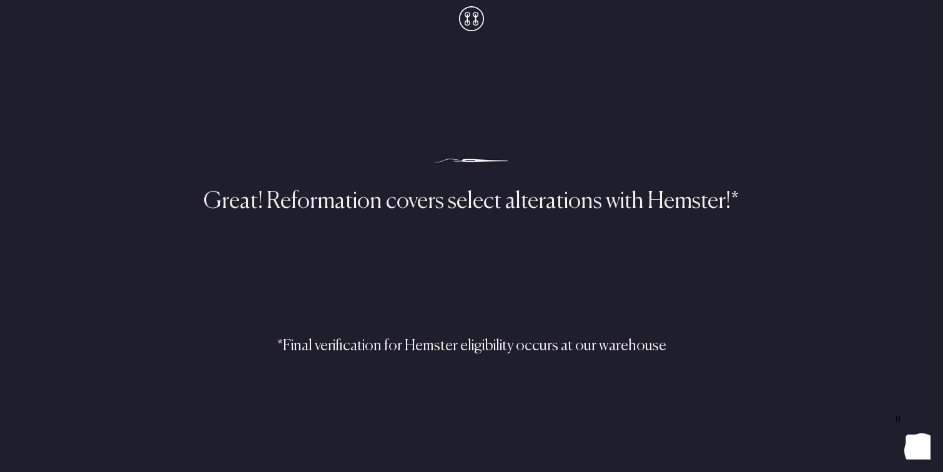
select select "2"
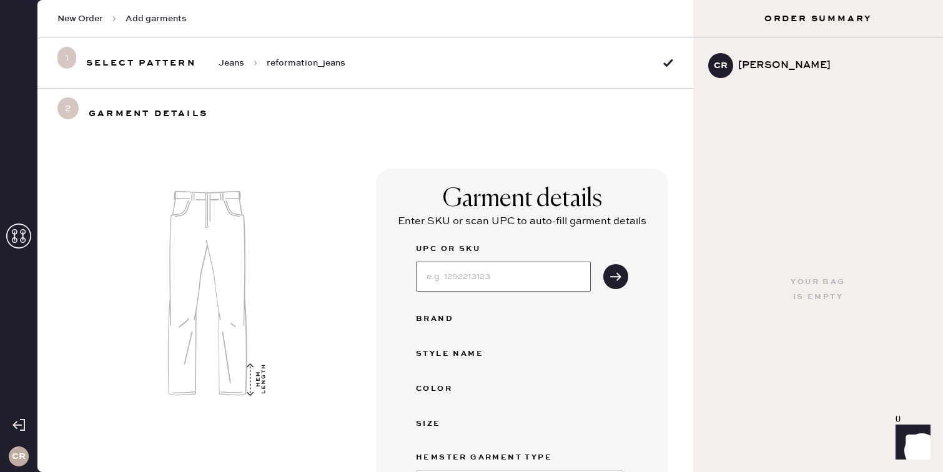
click at [489, 282] on input at bounding box center [503, 277] width 175 height 30
click at [393, 277] on div "Garment details Enter SKU or scan UPC to auto-fill garment details UPC or SKU B…" at bounding box center [522, 372] width 292 height 406
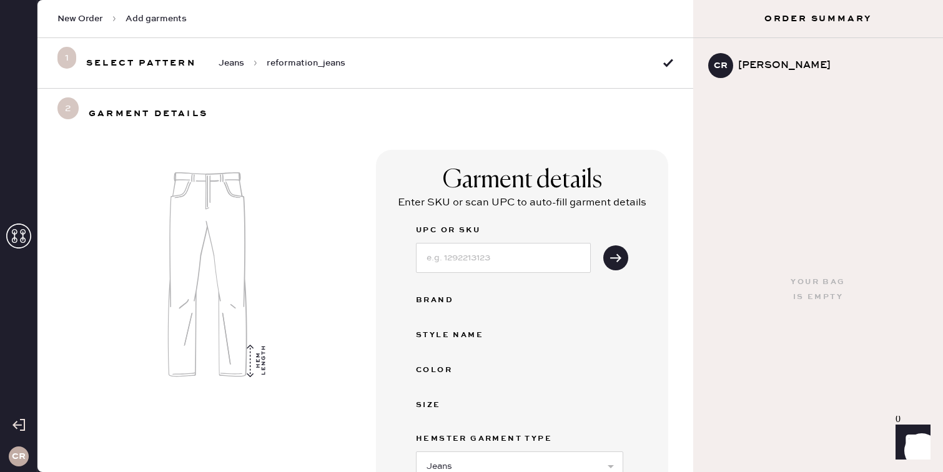
scroll to position [20, 0]
click at [509, 199] on div "Enter SKU or scan UPC to auto-fill garment details" at bounding box center [522, 201] width 248 height 15
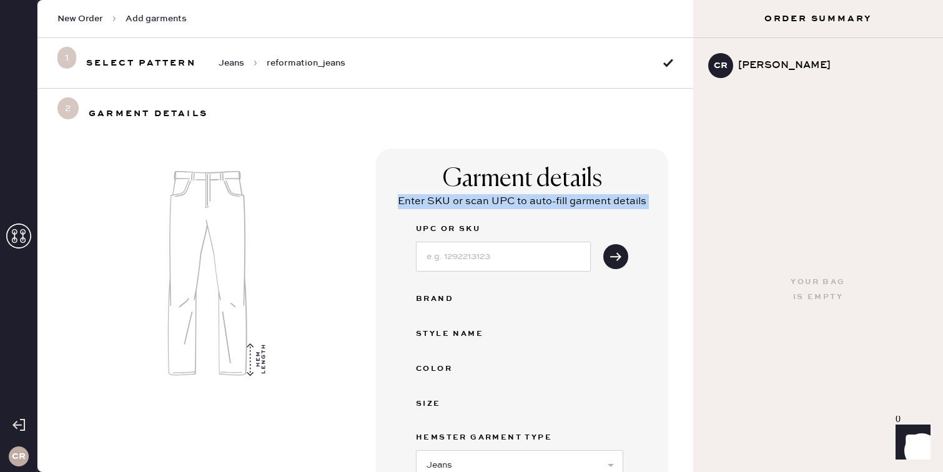
click at [509, 199] on div "Enter SKU or scan UPC to auto-fill garment details" at bounding box center [522, 201] width 248 height 15
click at [519, 210] on div "Garment details Enter SKU or scan UPC to auto-fill garment details UPC or SKU B…" at bounding box center [522, 352] width 292 height 406
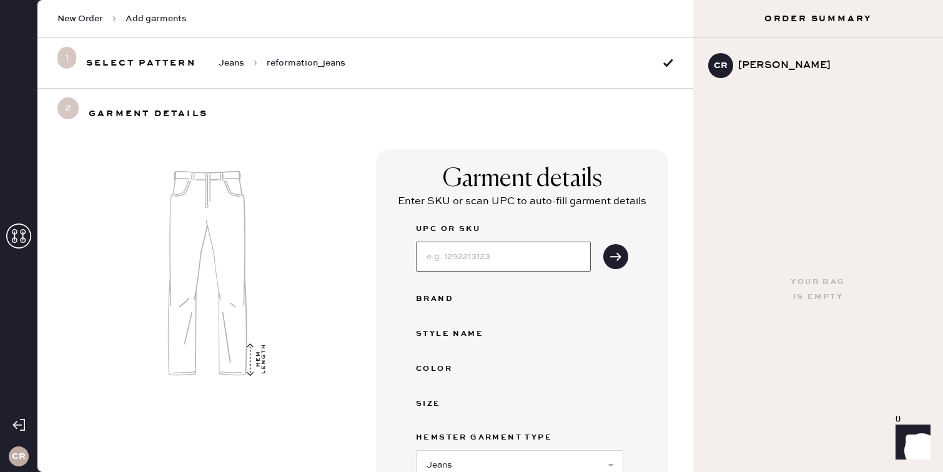
click at [441, 262] on input at bounding box center [503, 257] width 175 height 30
paste input "1310310USM028"
type input "1310310USM028"
click at [616, 262] on icon "submit" at bounding box center [615, 256] width 12 height 12
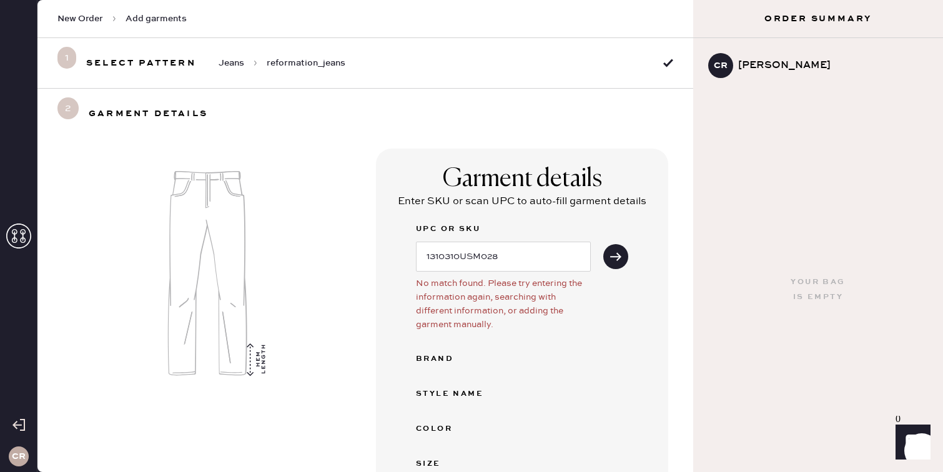
click at [517, 283] on div "No match found. Please try entering the information again, searching with diffe…" at bounding box center [503, 304] width 175 height 55
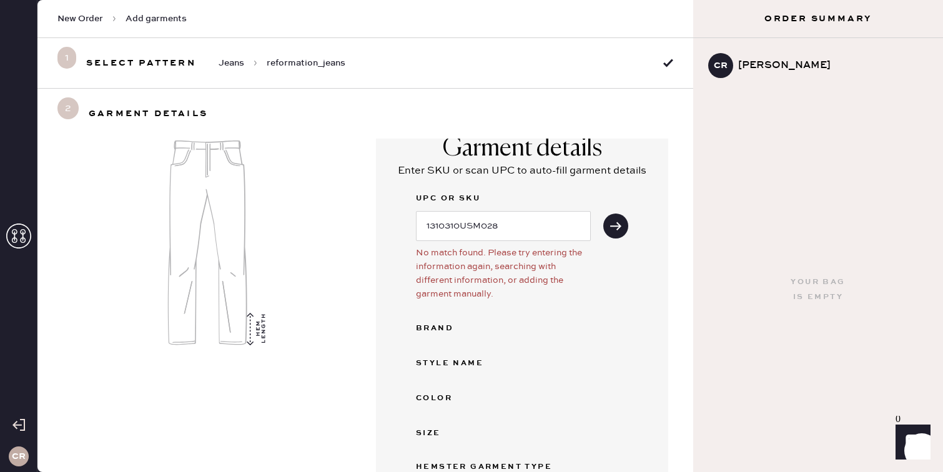
scroll to position [56, 0]
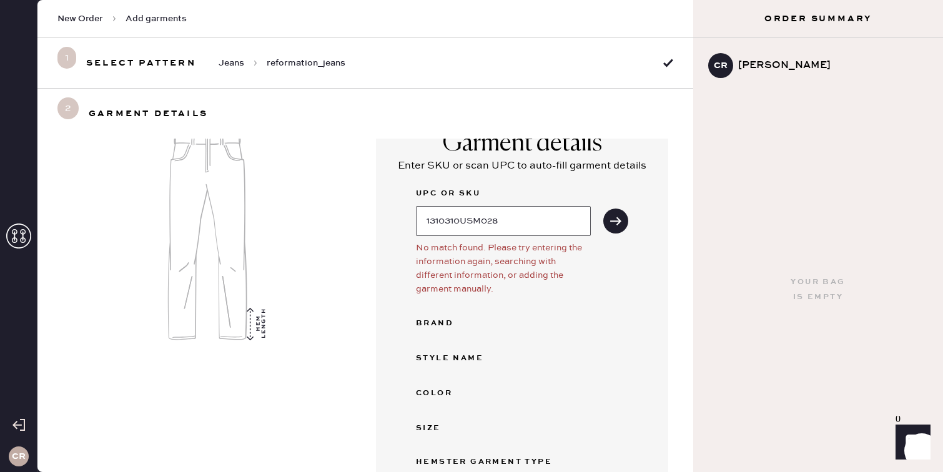
click at [513, 219] on input "1310310USM028" at bounding box center [503, 221] width 175 height 30
drag, startPoint x: 513, startPoint y: 219, endPoint x: 408, endPoint y: 215, distance: 104.3
click at [408, 216] on div "Garment details Enter SKU or scan UPC to auto-fill garment details UPC or SKU 1…" at bounding box center [522, 346] width 292 height 466
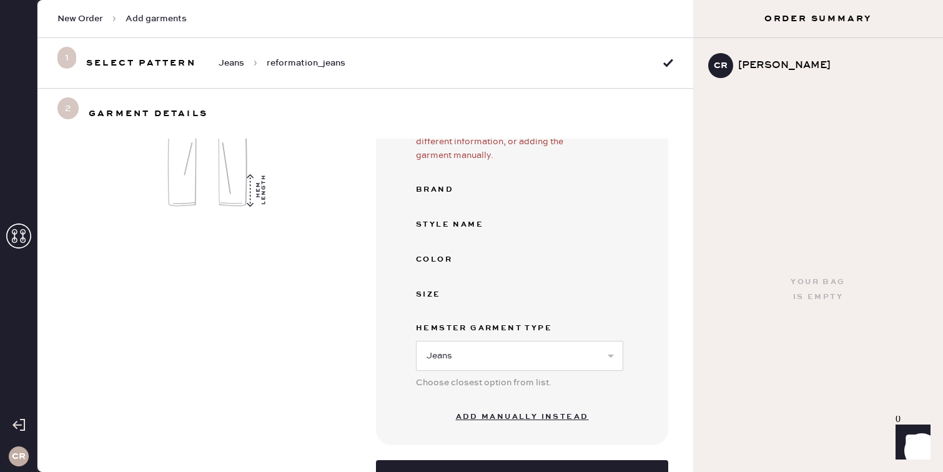
scroll to position [237, 0]
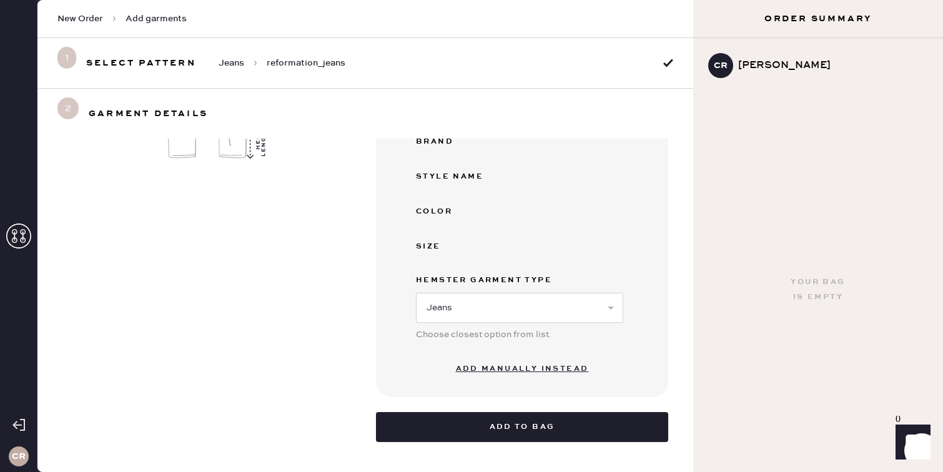
click at [517, 369] on button "Add manually instead" at bounding box center [522, 368] width 148 height 25
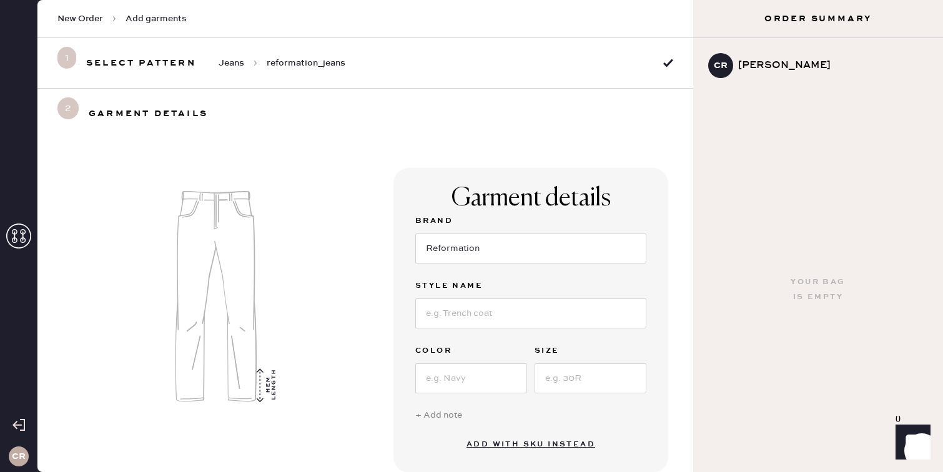
scroll to position [0, 0]
click at [465, 315] on input at bounding box center [530, 314] width 231 height 30
click at [480, 312] on input at bounding box center [530, 314] width 231 height 30
paste input "[PERSON_NAME] High-Rise Slouchy Jeans"
type input "[PERSON_NAME] High-Rise Slouchy Jeans"
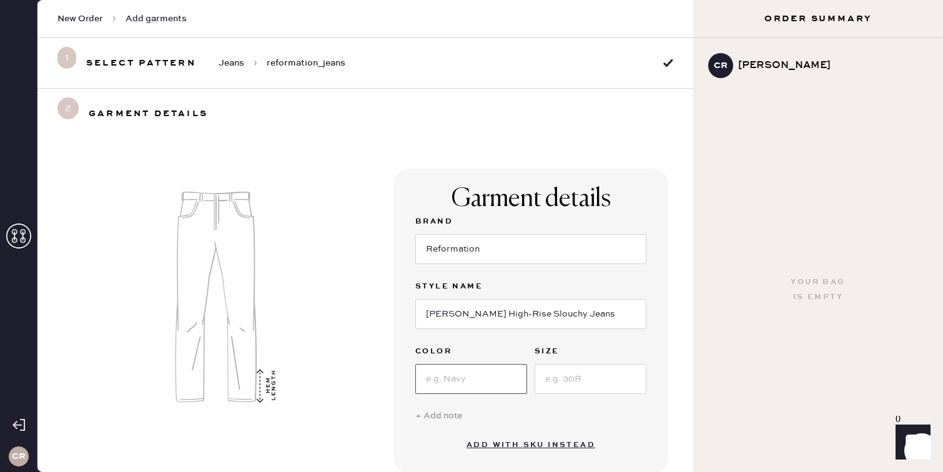
click at [453, 373] on input at bounding box center [471, 379] width 112 height 30
type input "[PERSON_NAME]"
click at [579, 383] on input at bounding box center [590, 379] width 112 height 30
type input "28"
click at [640, 423] on div "Brand Reformation Style name [PERSON_NAME] High-Rise Slouchy Jeans Color [PERSO…" at bounding box center [530, 323] width 231 height 219
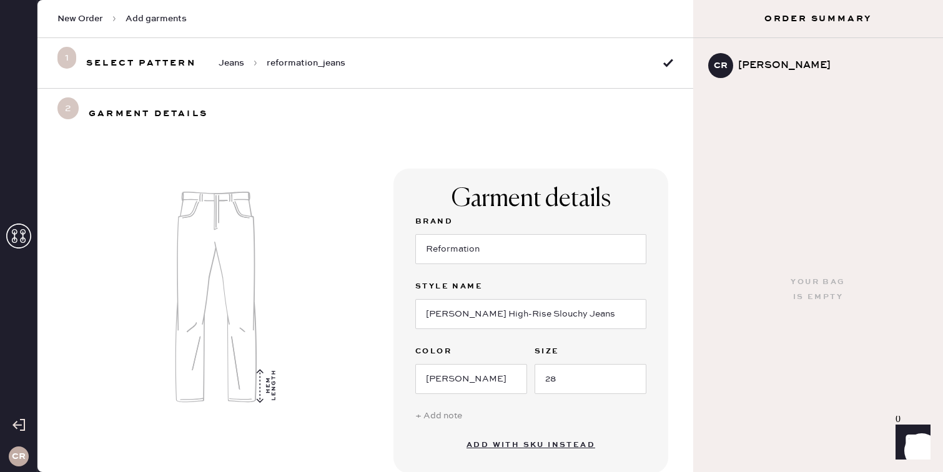
scroll to position [76, 0]
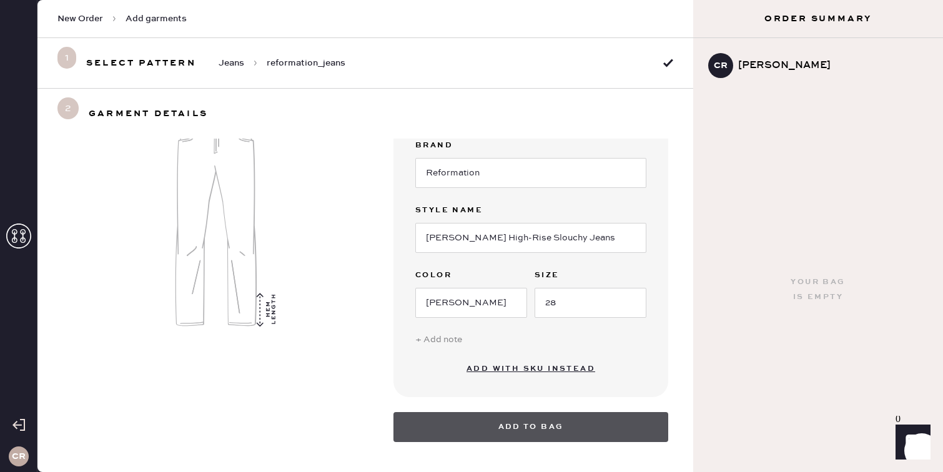
click at [546, 423] on button "Add to bag" at bounding box center [530, 427] width 275 height 30
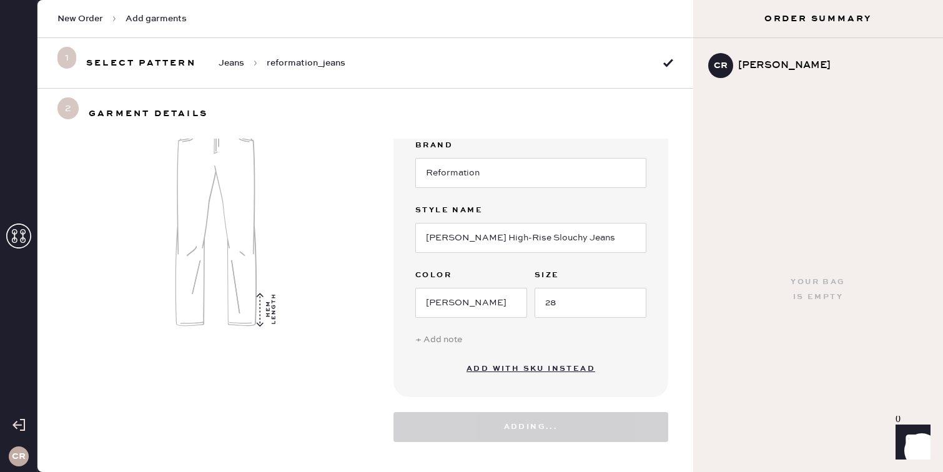
select select "2"
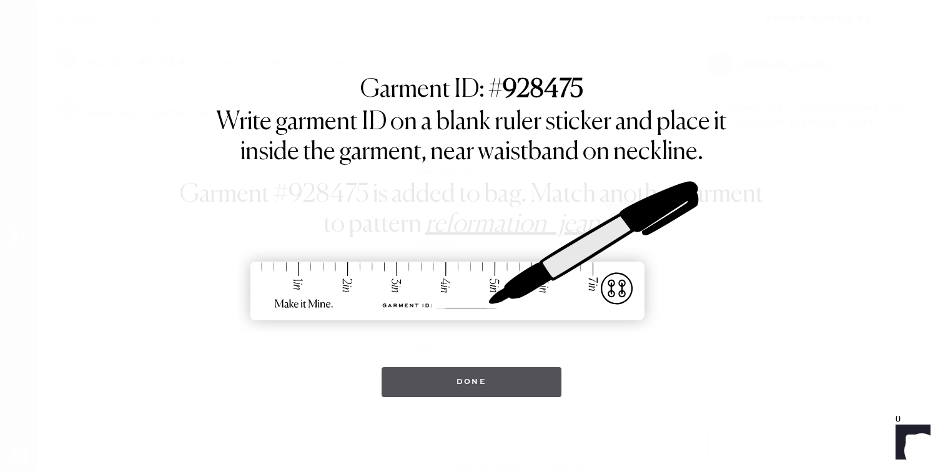
click at [430, 382] on button "Done" at bounding box center [471, 382] width 180 height 30
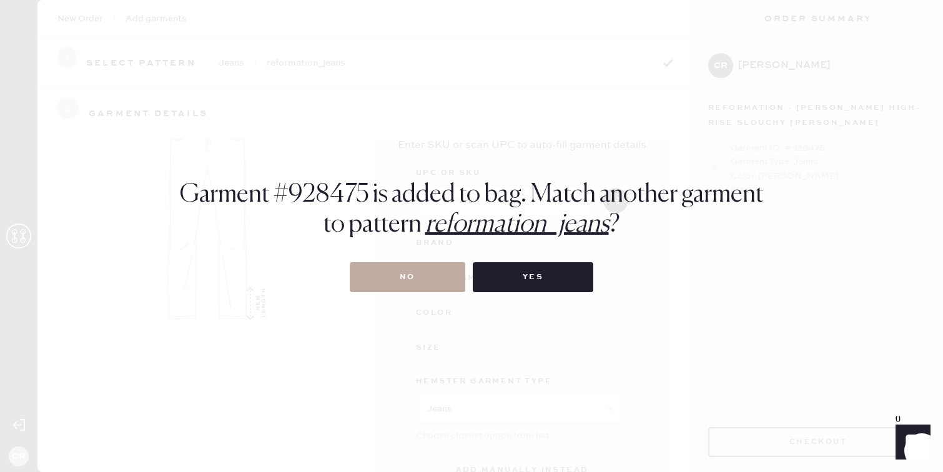
click at [410, 270] on button "No" at bounding box center [408, 277] width 116 height 30
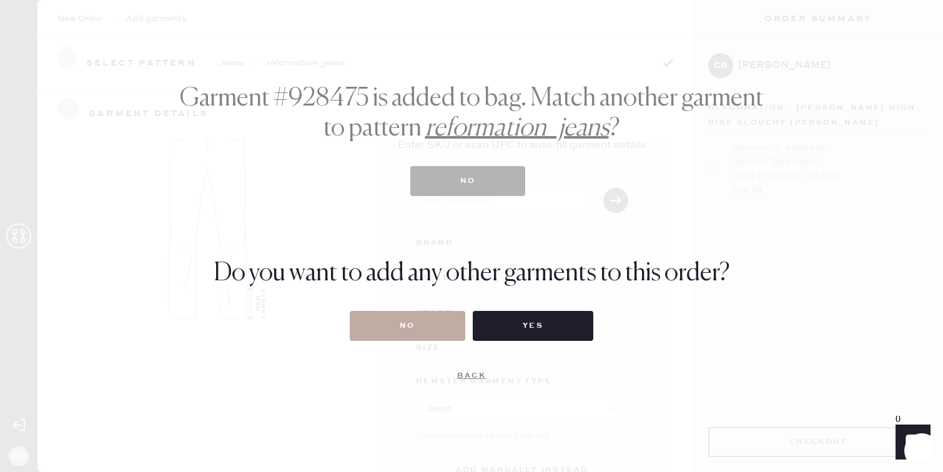
click at [410, 322] on button "No" at bounding box center [408, 326] width 116 height 30
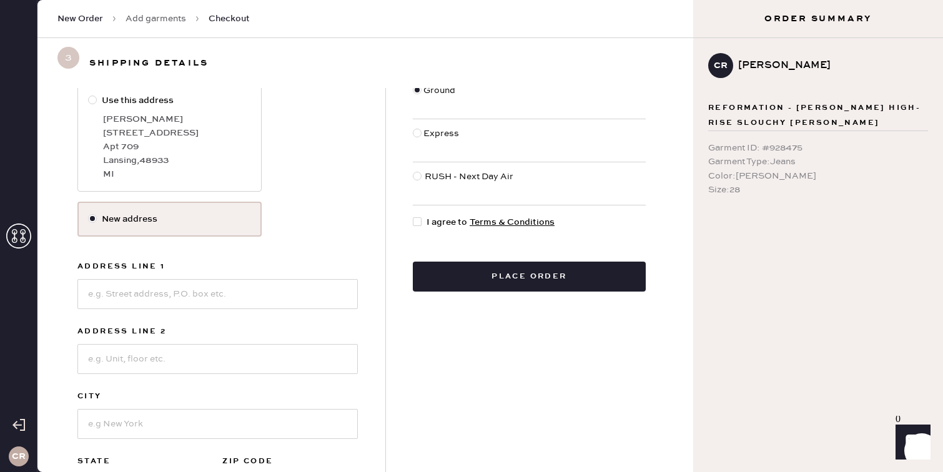
scroll to position [99, 0]
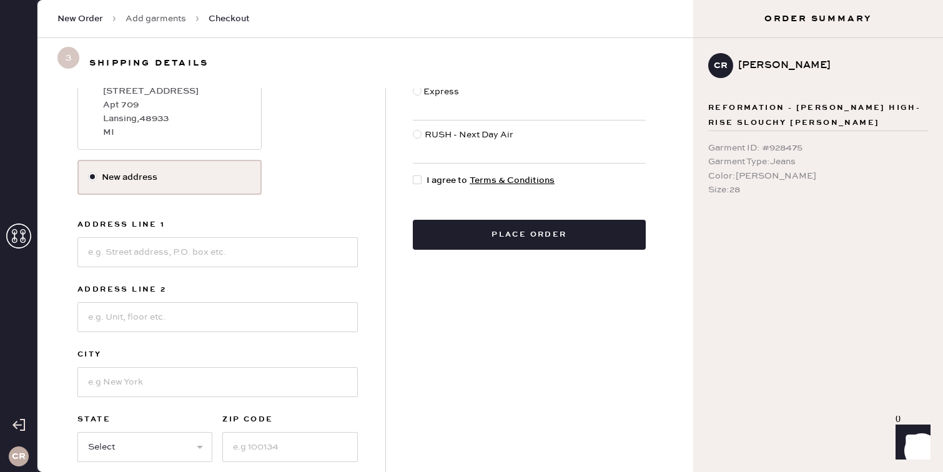
click at [172, 184] on label "New address" at bounding box center [169, 177] width 184 height 35
click at [89, 171] on input "New address" at bounding box center [88, 170] width 1 height 1
click at [179, 263] on input at bounding box center [217, 252] width 280 height 30
type input "1611 willow creek dr"
type input "lansing"
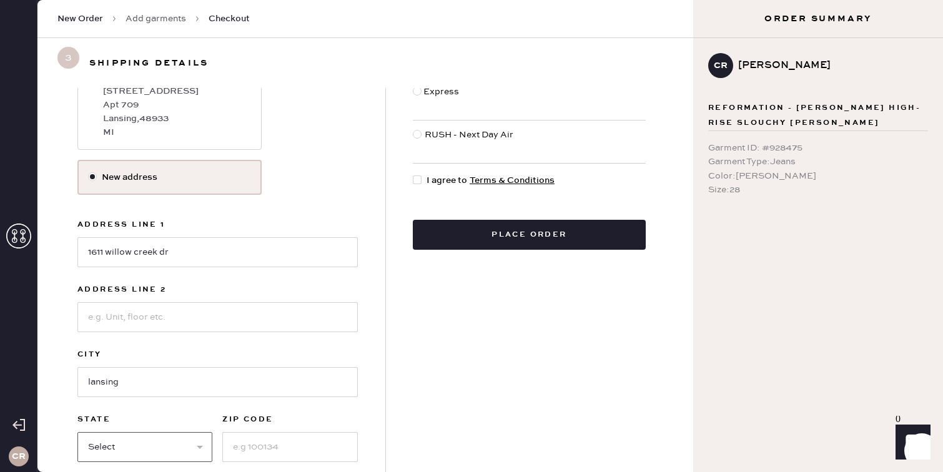
select select "MI"
type input "48917-9643"
type input "7605474856"
click at [214, 250] on input "1611 willow creek dr" at bounding box center [217, 252] width 280 height 30
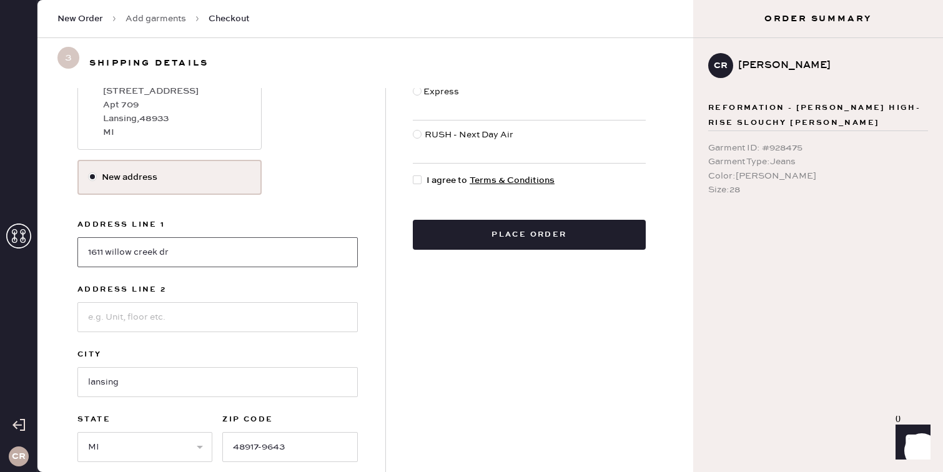
click at [214, 250] on input "1611 willow creek dr" at bounding box center [217, 252] width 280 height 30
type input "[STREET_ADDRESS]"
click at [311, 154] on div "Use this address [PERSON_NAME] [STREET_ADDRESS]" at bounding box center [217, 100] width 280 height 119
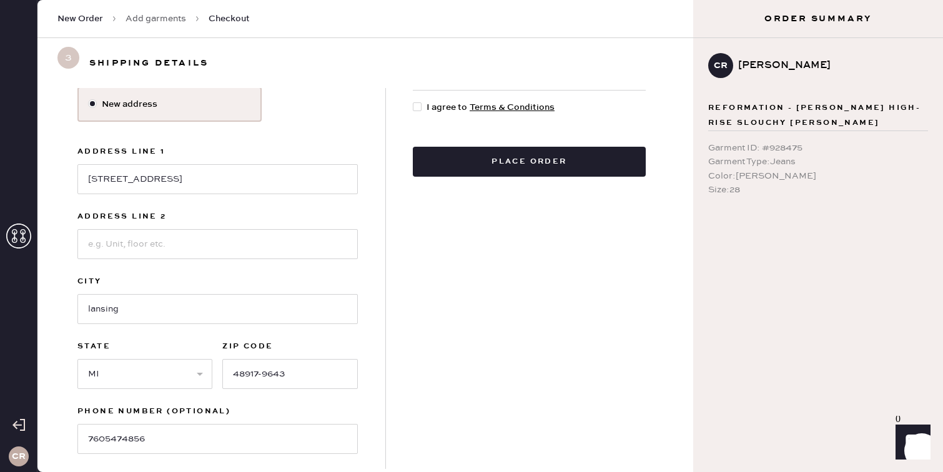
scroll to position [229, 0]
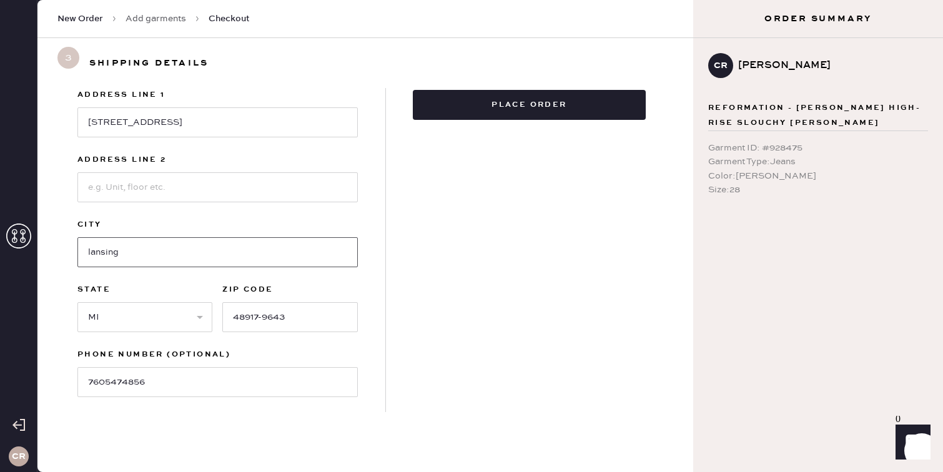
click at [159, 244] on input "lansing" at bounding box center [217, 252] width 280 height 30
type input "Lansing"
click at [359, 153] on div "Select shipping address Use this address [PERSON_NAME] [STREET_ADDRESS] New add…" at bounding box center [221, 150] width 328 height 523
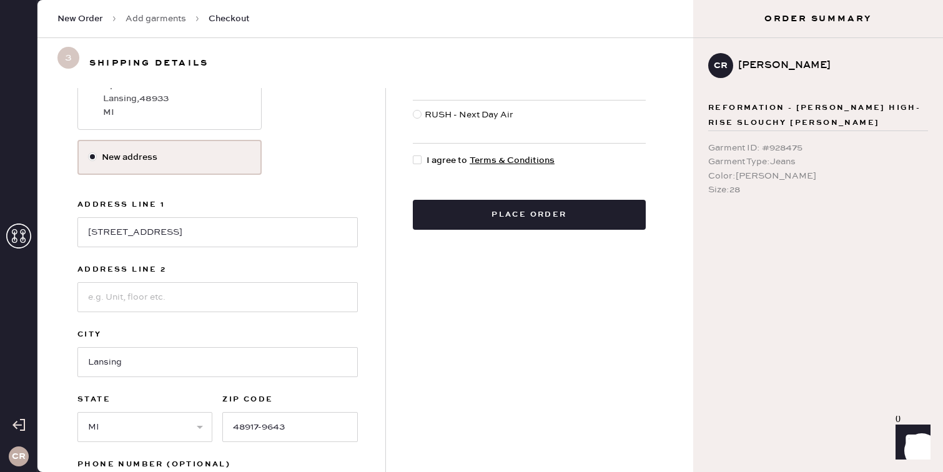
scroll to position [0, 0]
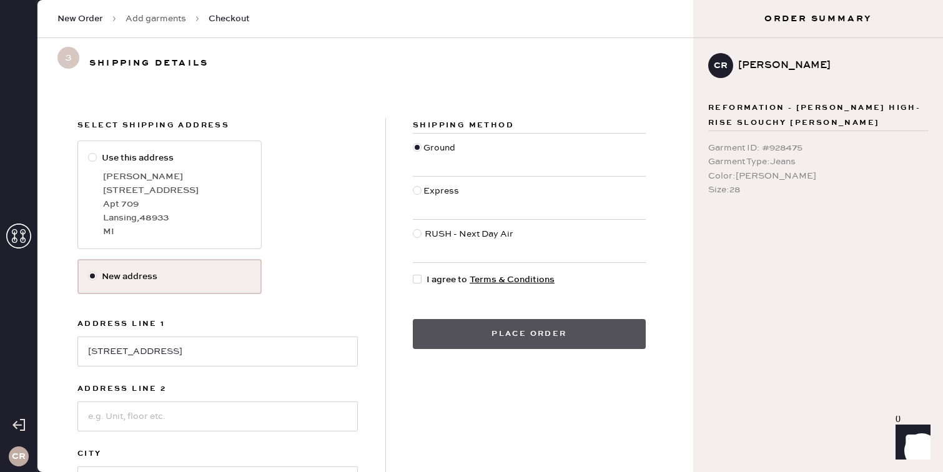
click at [514, 333] on button "Place order" at bounding box center [529, 334] width 233 height 30
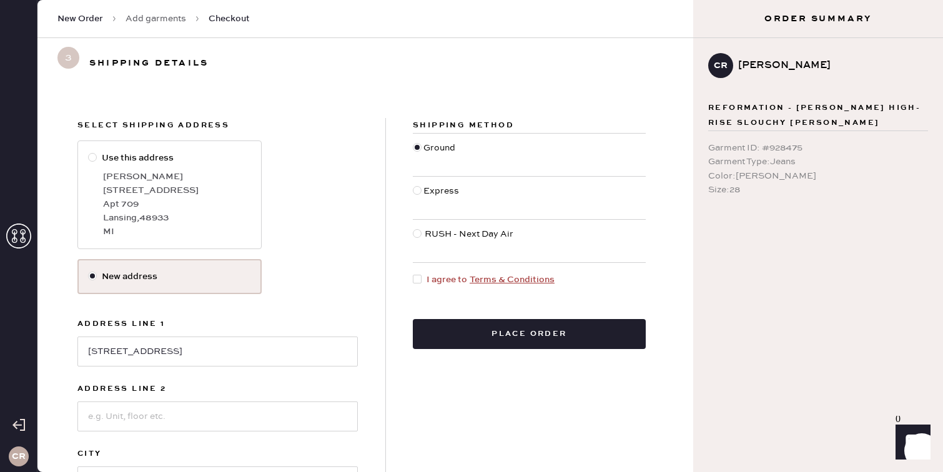
click at [445, 282] on span "I agree to Terms & Conditions" at bounding box center [490, 280] width 128 height 14
click at [413, 273] on input "I agree to Terms & Conditions" at bounding box center [413, 273] width 1 height 1
checkbox input "true"
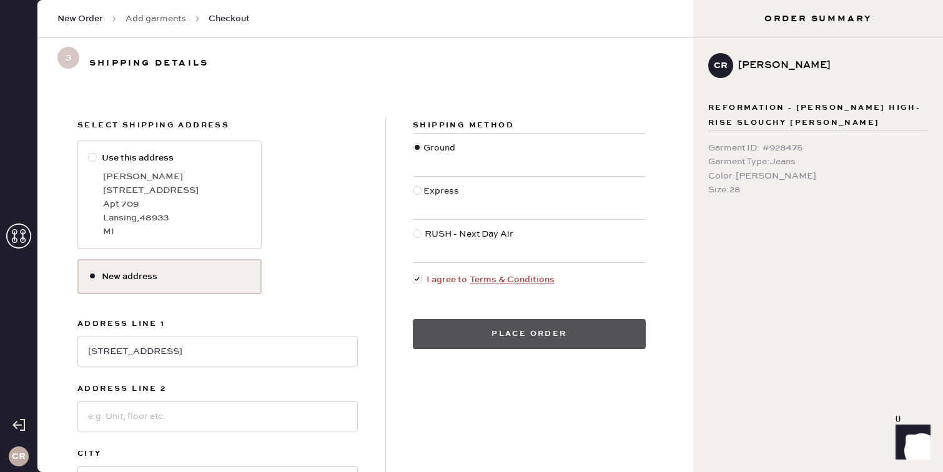
click at [490, 332] on button "Place order" at bounding box center [529, 334] width 233 height 30
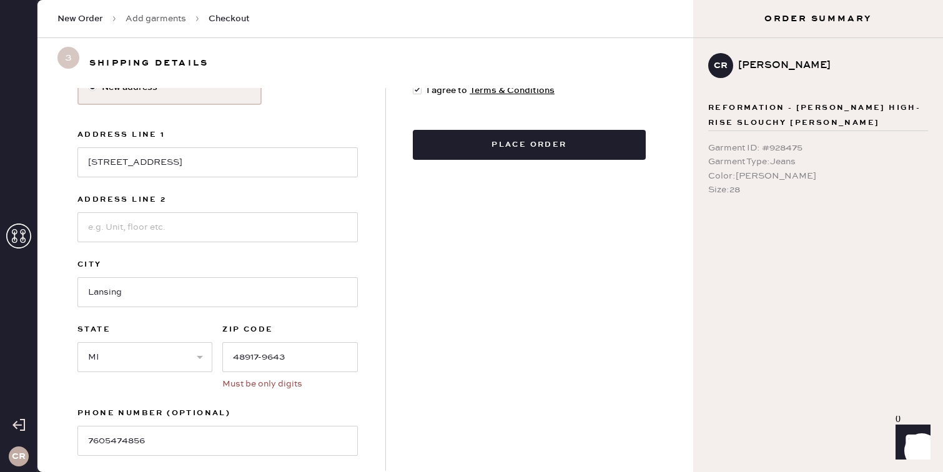
scroll to position [248, 0]
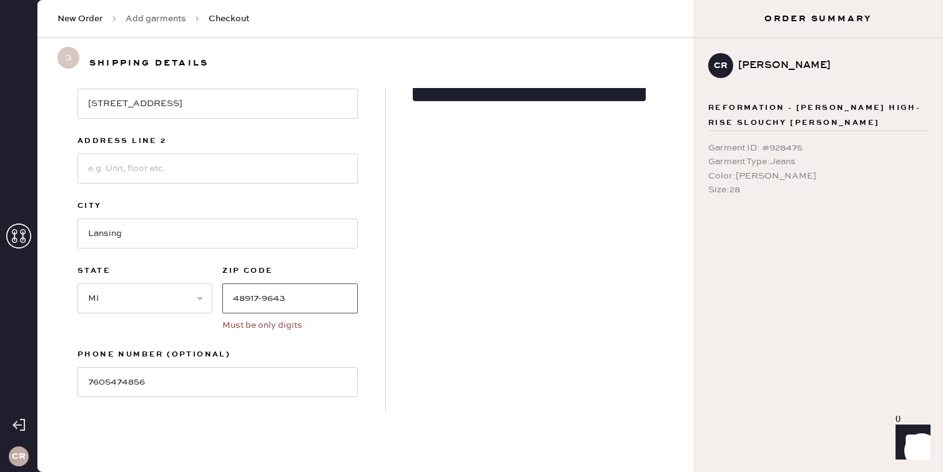
click at [307, 301] on input "48917-9643" at bounding box center [289, 298] width 135 height 30
type input "48917"
click at [585, 261] on div "Shipping Method Ground Express RUSH - Next Day Air I agree to Terms & Condition…" at bounding box center [529, 141] width 288 height 542
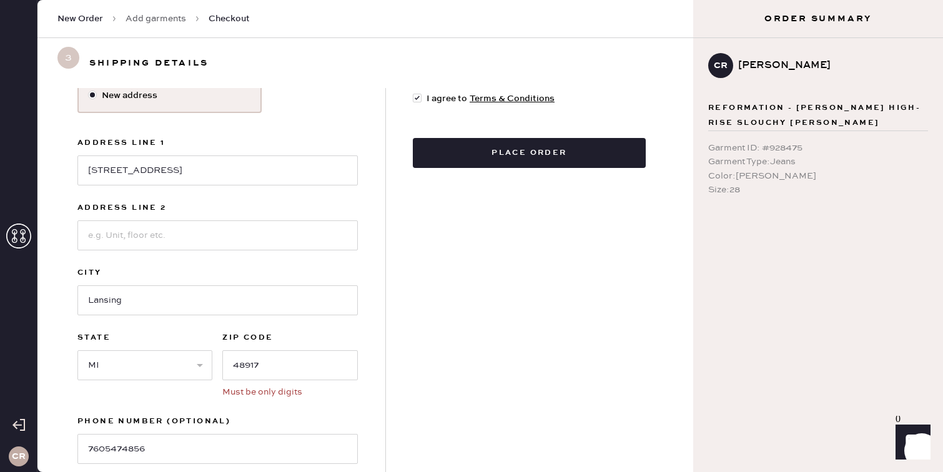
scroll to position [176, 0]
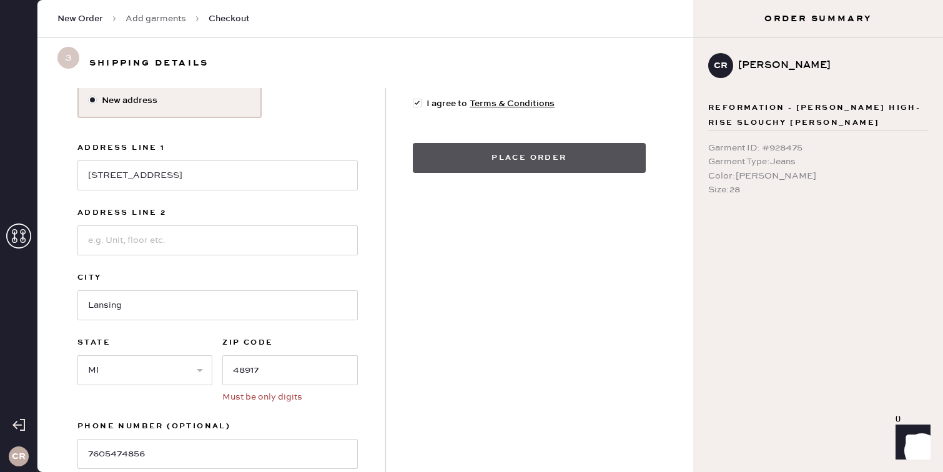
click at [531, 155] on button "Place order" at bounding box center [529, 158] width 233 height 30
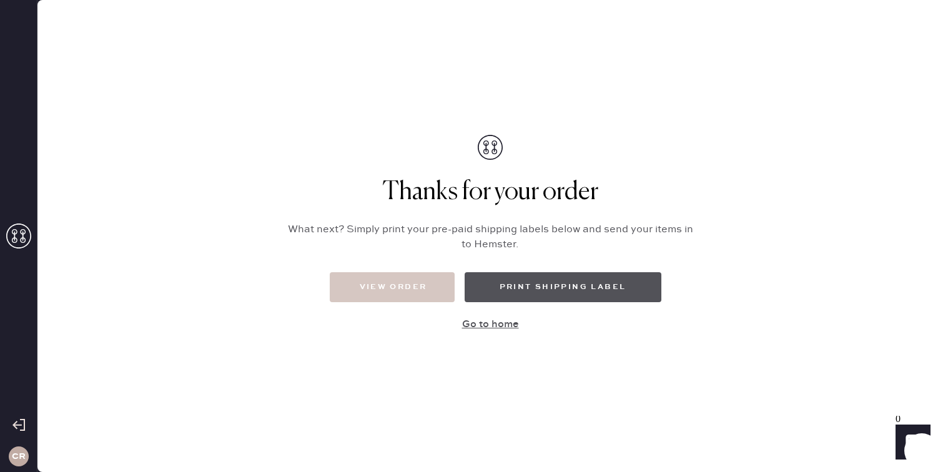
click at [575, 290] on button "Print Shipping Label" at bounding box center [563, 287] width 197 height 30
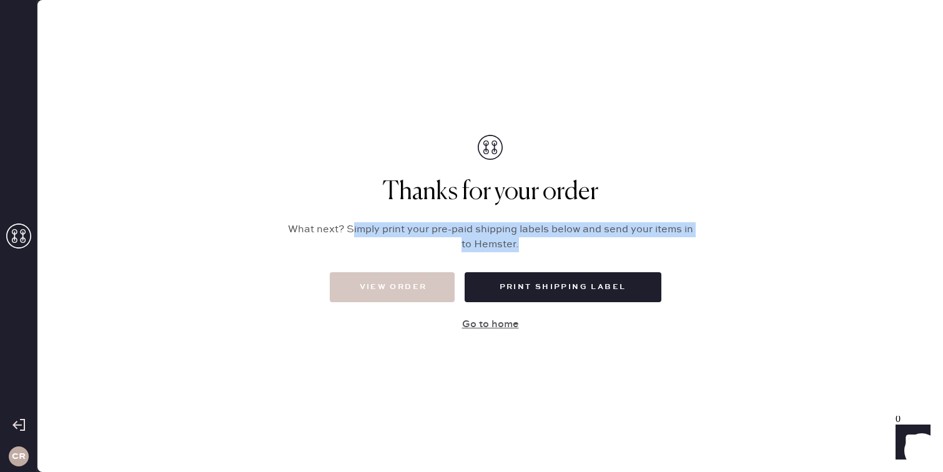
drag, startPoint x: 354, startPoint y: 229, endPoint x: 586, endPoint y: 236, distance: 232.4
click at [586, 238] on p "What next? Simply print your pre-paid shipping labels below and send your items…" at bounding box center [490, 237] width 406 height 30
click at [574, 242] on p "What next? Simply print your pre-paid shipping labels below and send your items…" at bounding box center [490, 237] width 406 height 30
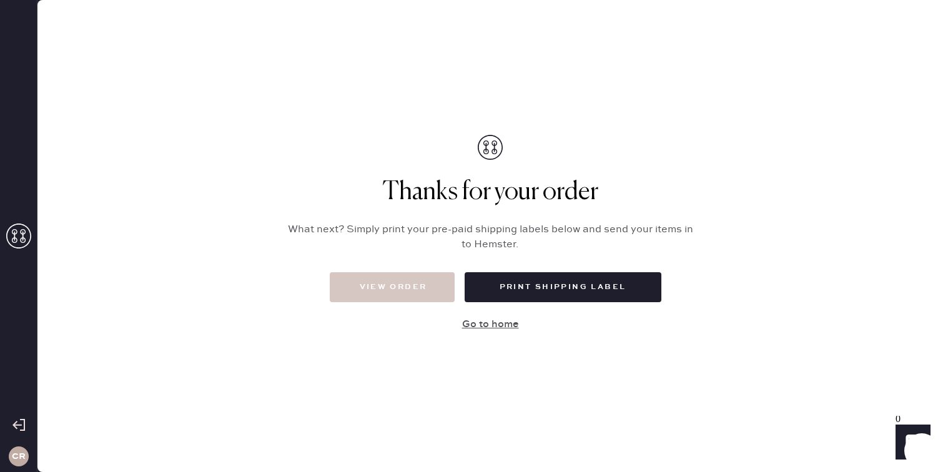
click at [489, 322] on button "Go to home" at bounding box center [490, 324] width 250 height 25
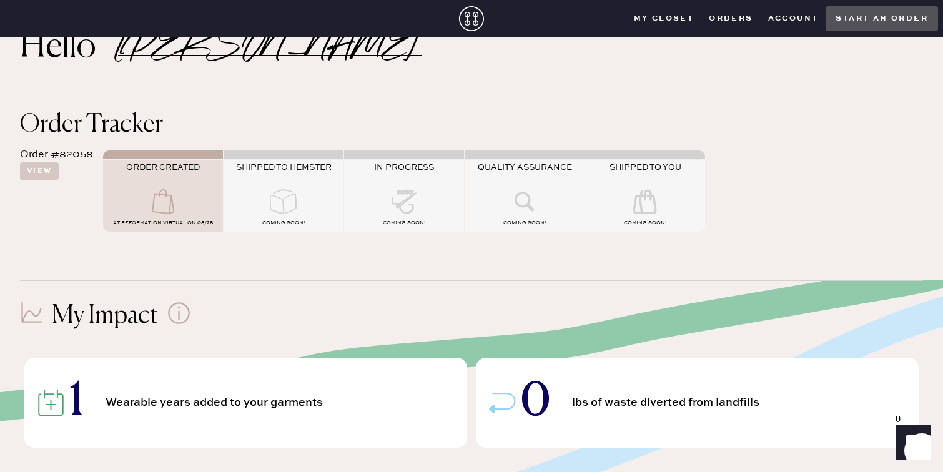
scroll to position [46, 0]
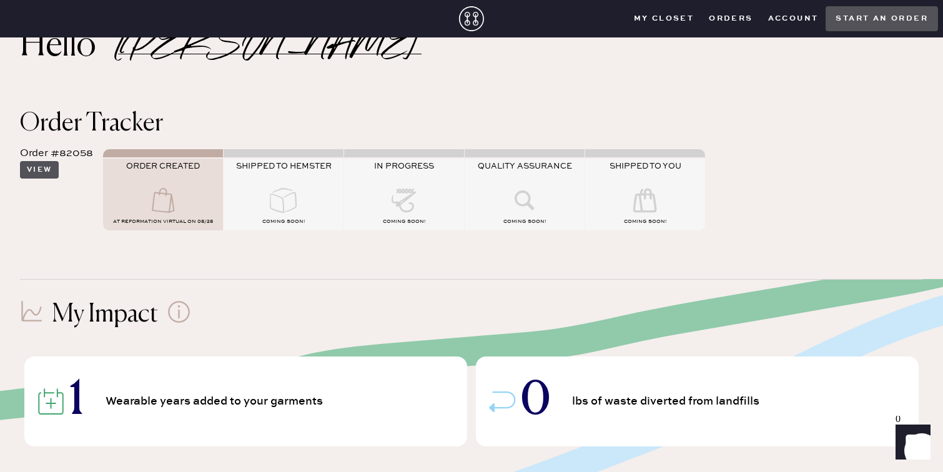
click at [46, 164] on button "View" at bounding box center [39, 169] width 39 height 17
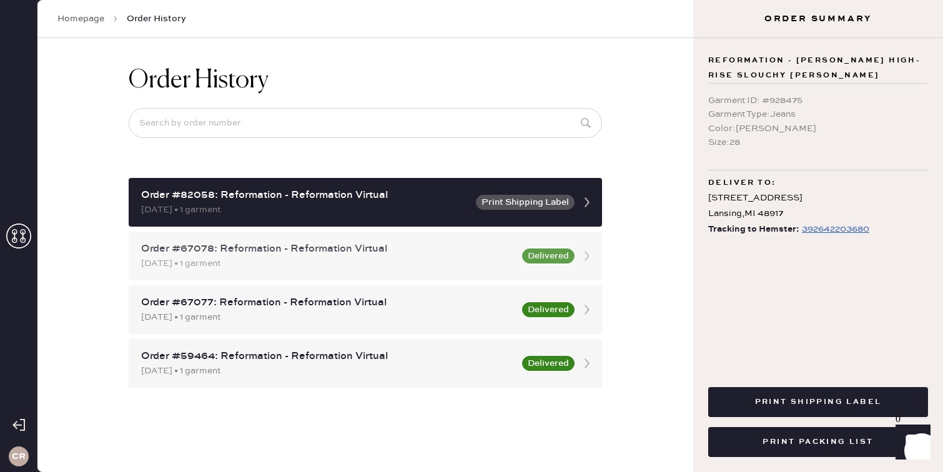
click at [348, 263] on div "[DATE] • 1 garment" at bounding box center [327, 264] width 373 height 14
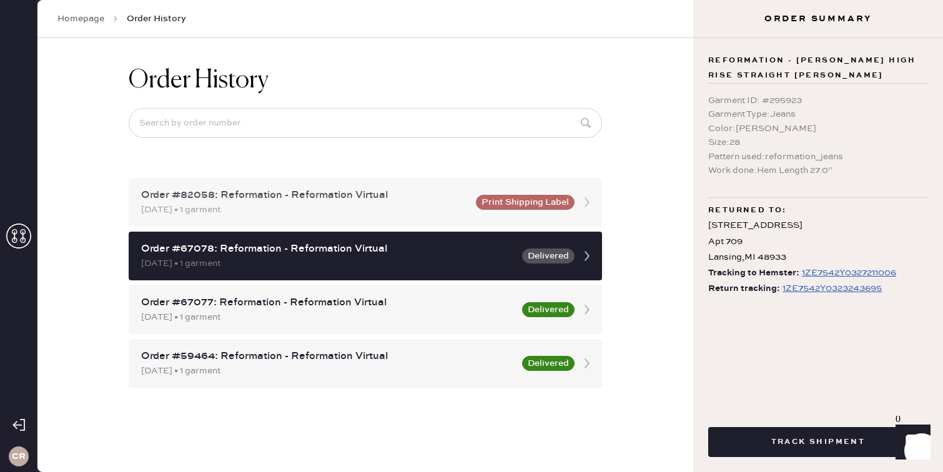
click at [370, 207] on div "[DATE] • 1 garment" at bounding box center [304, 210] width 327 height 14
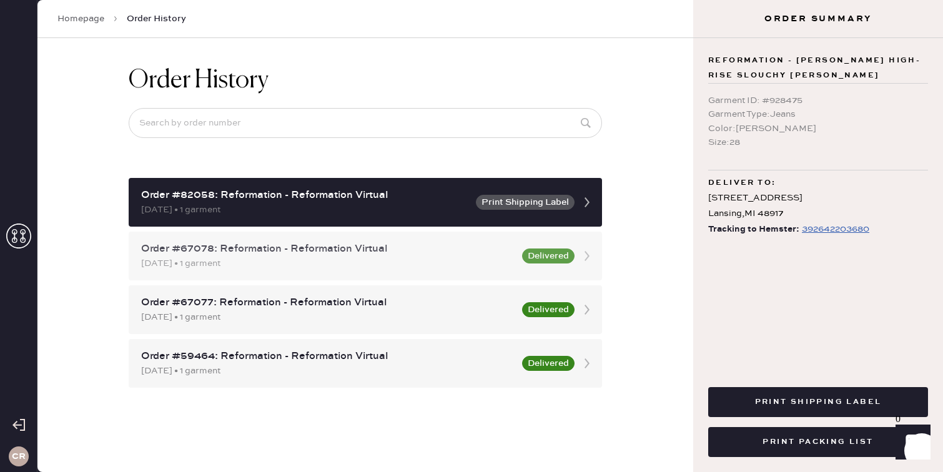
click at [374, 243] on div "Order #67078: Reformation - Reformation Virtual" at bounding box center [327, 249] width 373 height 15
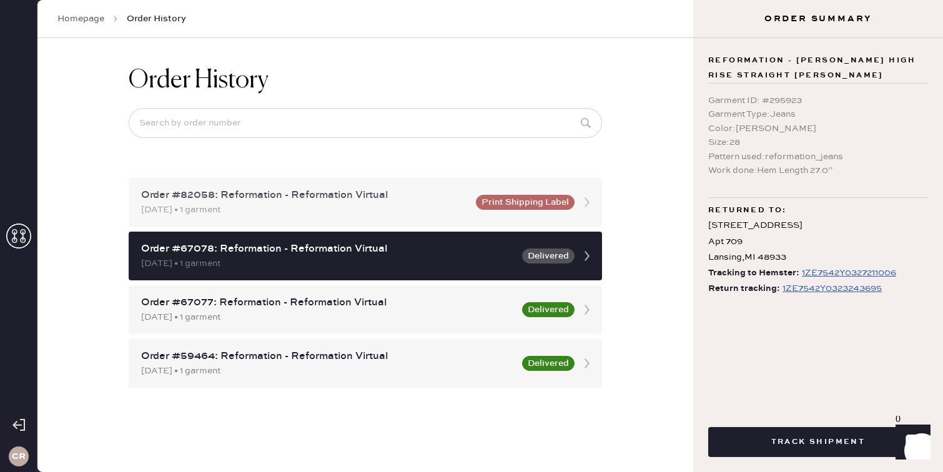
click at [345, 218] on div "Order #82058: Reformation - Reformation Virtual [DATE] • 1 garment Print Shippi…" at bounding box center [365, 202] width 473 height 49
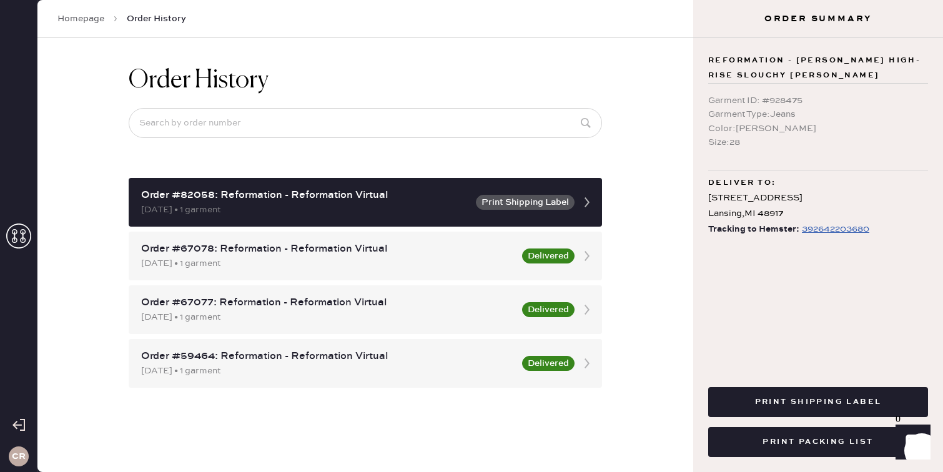
click at [6, 78] on div "CR" at bounding box center [18, 236] width 37 height 472
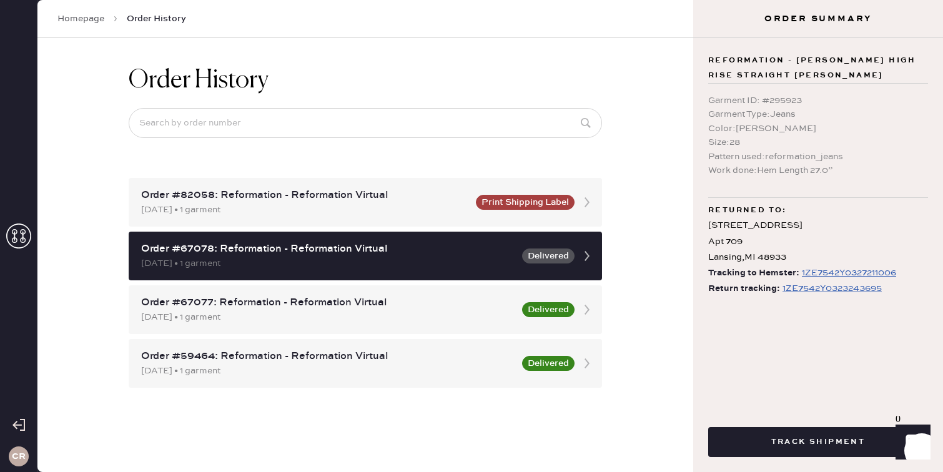
click at [81, 22] on link "Homepage" at bounding box center [80, 18] width 47 height 12
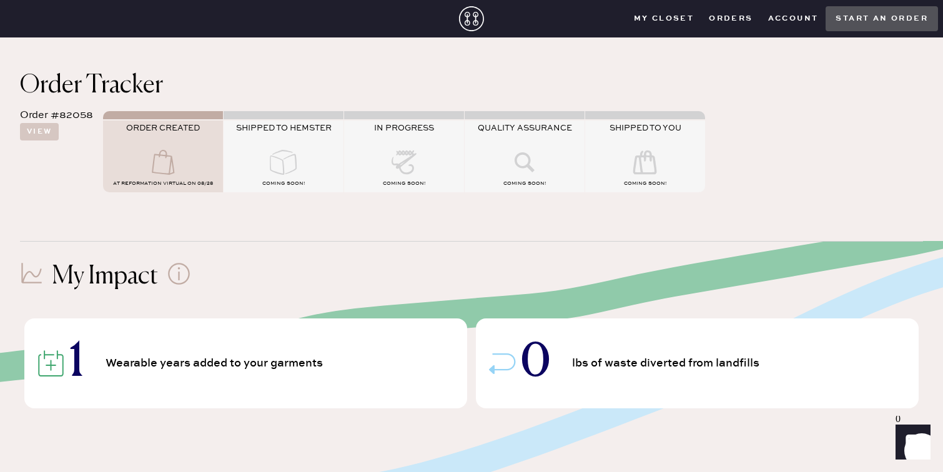
scroll to position [93, 0]
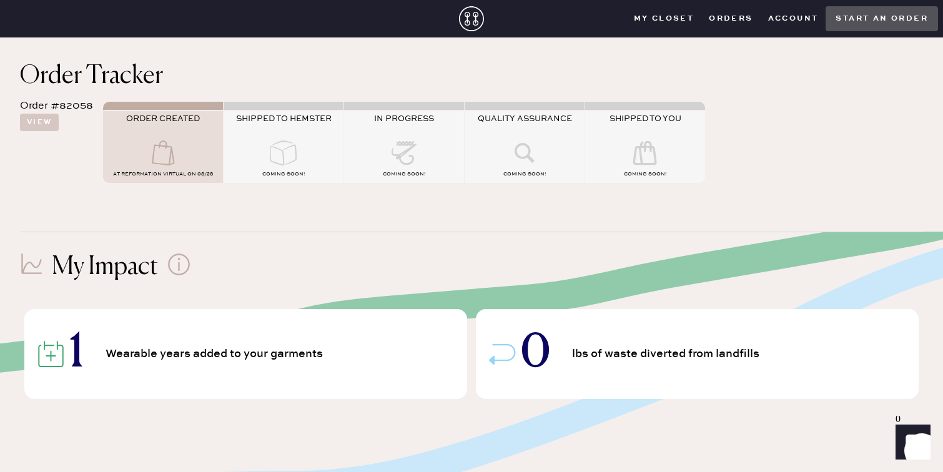
click at [287, 146] on icon at bounding box center [283, 152] width 50 height 25
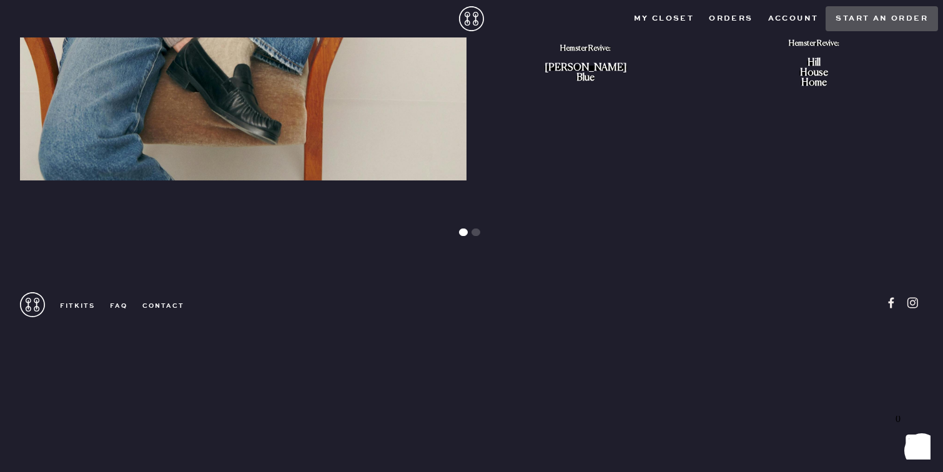
scroll to position [1442, 0]
